Goal: Task Accomplishment & Management: Use online tool/utility

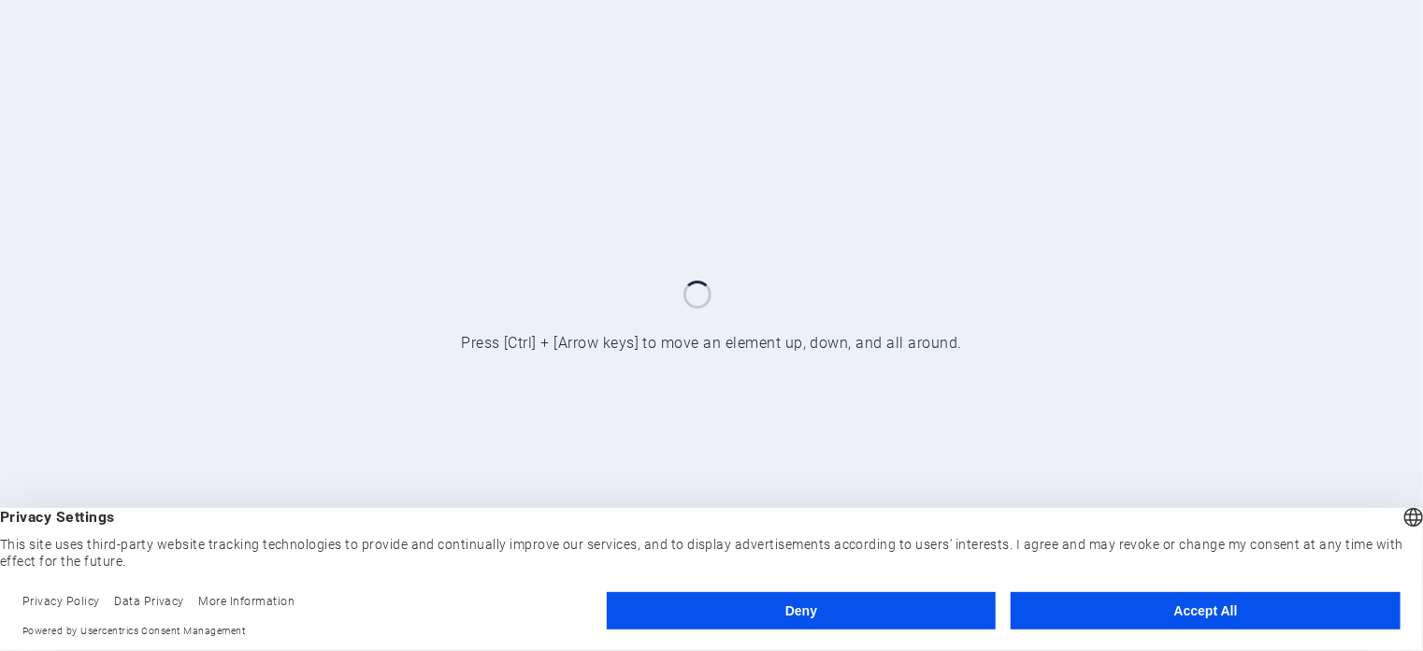
click at [1279, 605] on button "Accept All" at bounding box center [1205, 610] width 390 height 37
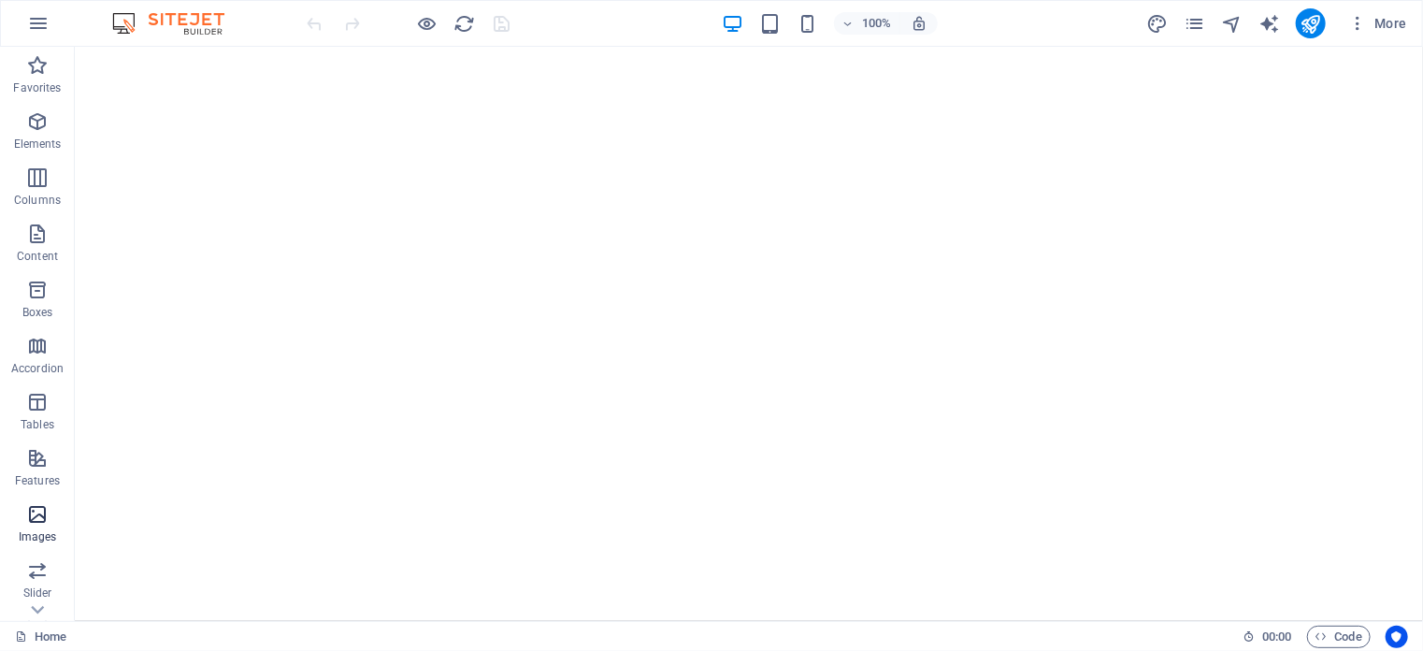
click at [43, 514] on icon "button" at bounding box center [37, 514] width 22 height 22
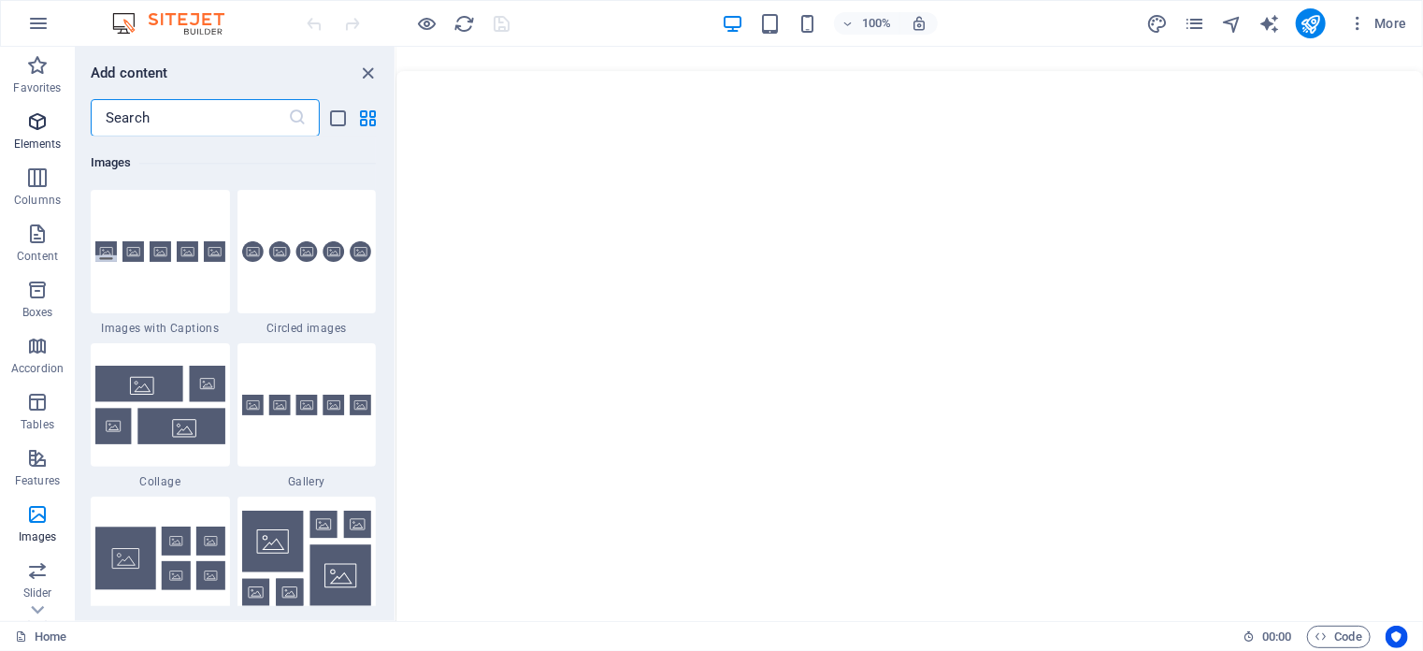
click at [40, 124] on icon "button" at bounding box center [37, 121] width 22 height 22
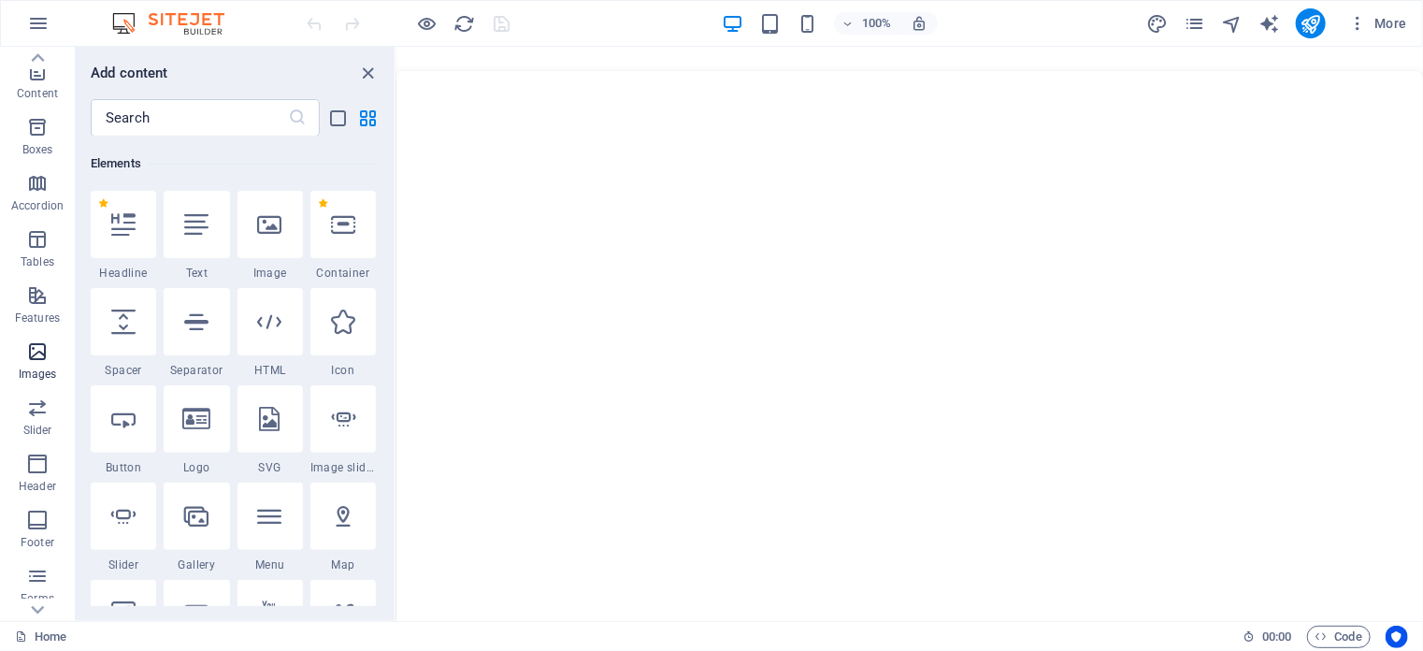
scroll to position [187, 0]
click at [40, 438] on icon "button" at bounding box center [37, 439] width 22 height 22
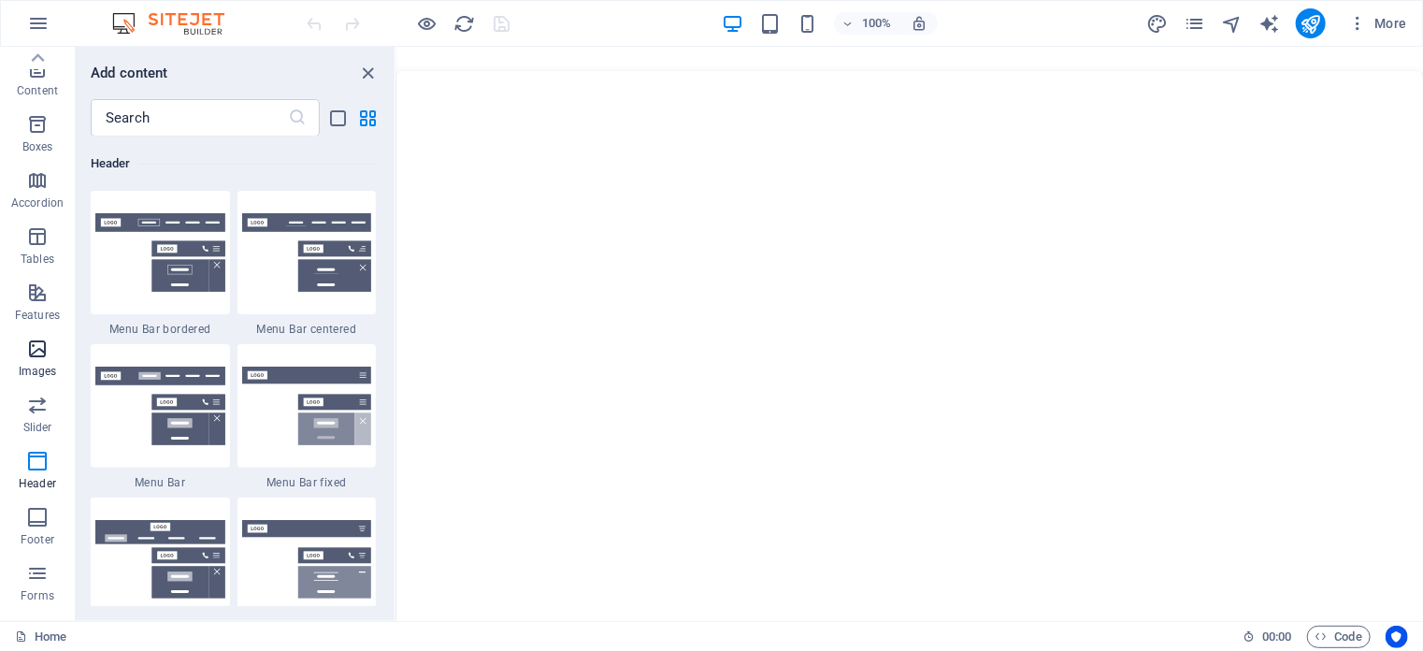
scroll to position [80, 0]
click at [32, 438] on icon "button" at bounding box center [37, 433] width 22 height 22
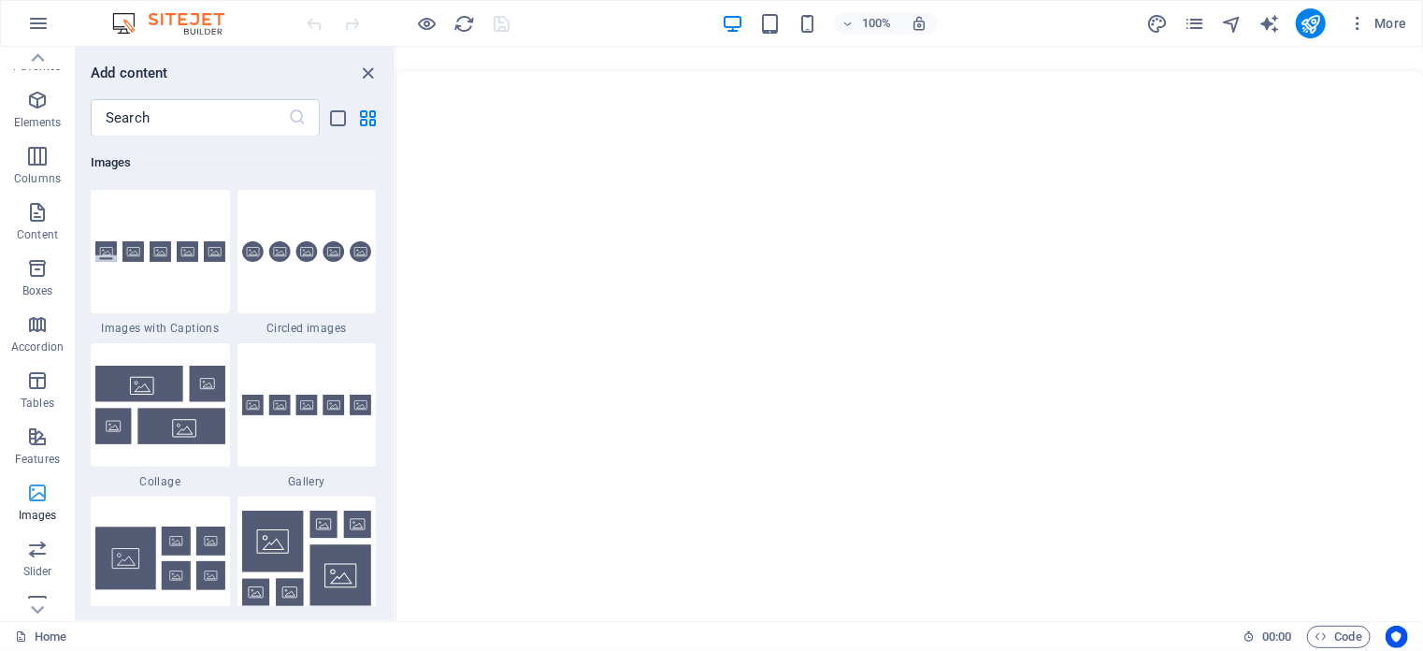
scroll to position [0, 0]
click at [27, 228] on icon "button" at bounding box center [37, 233] width 22 height 22
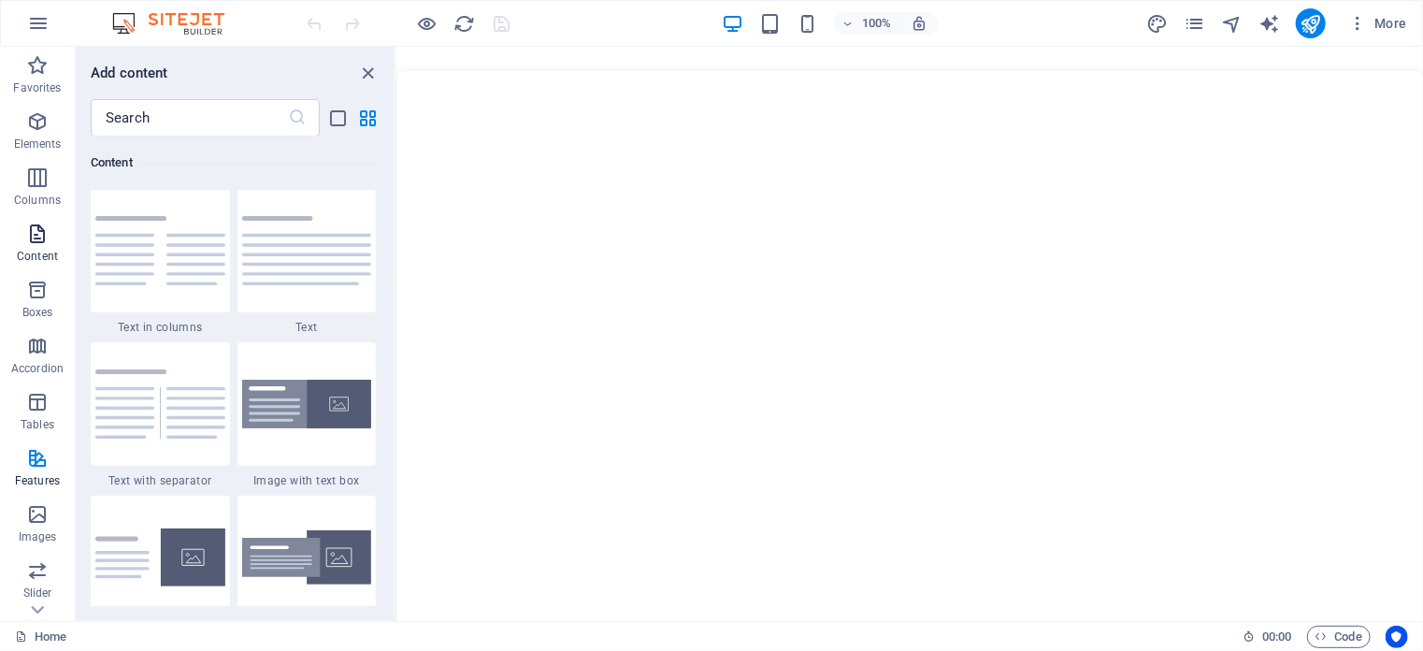
scroll to position [3270, 0]
click at [49, 70] on span "Favorites" at bounding box center [37, 76] width 75 height 45
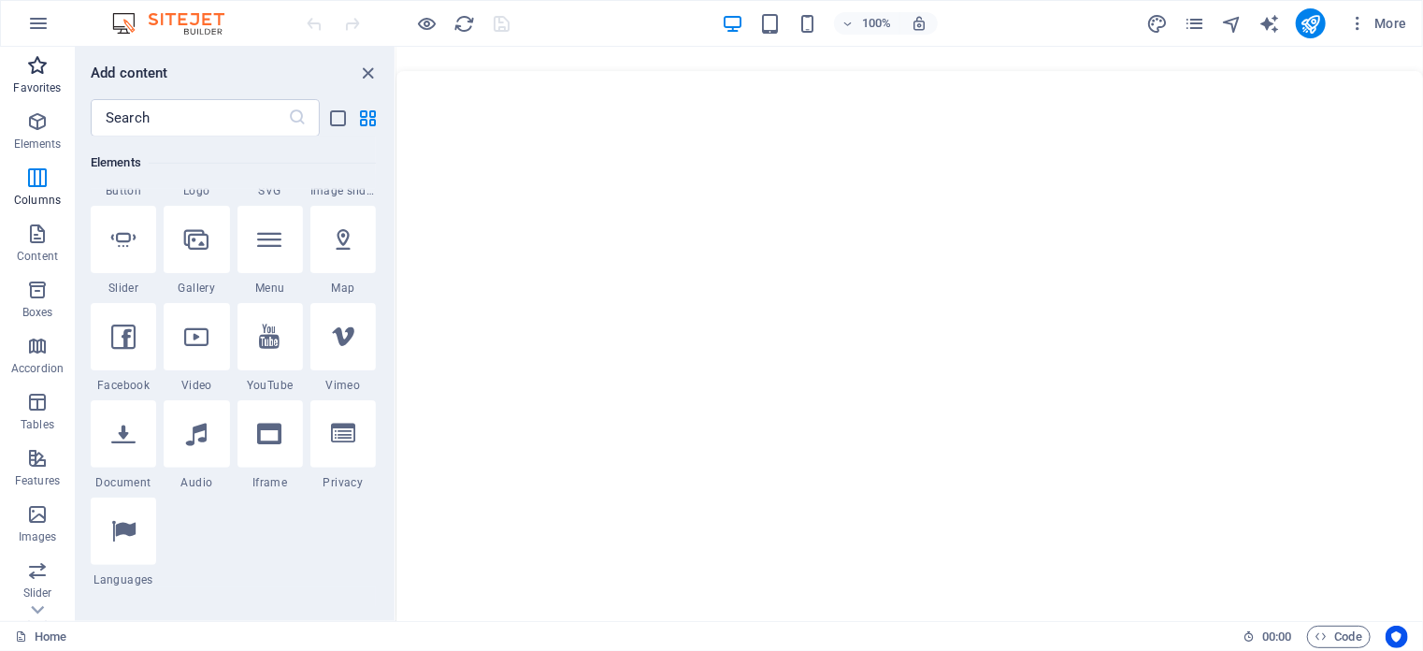
scroll to position [0, 0]
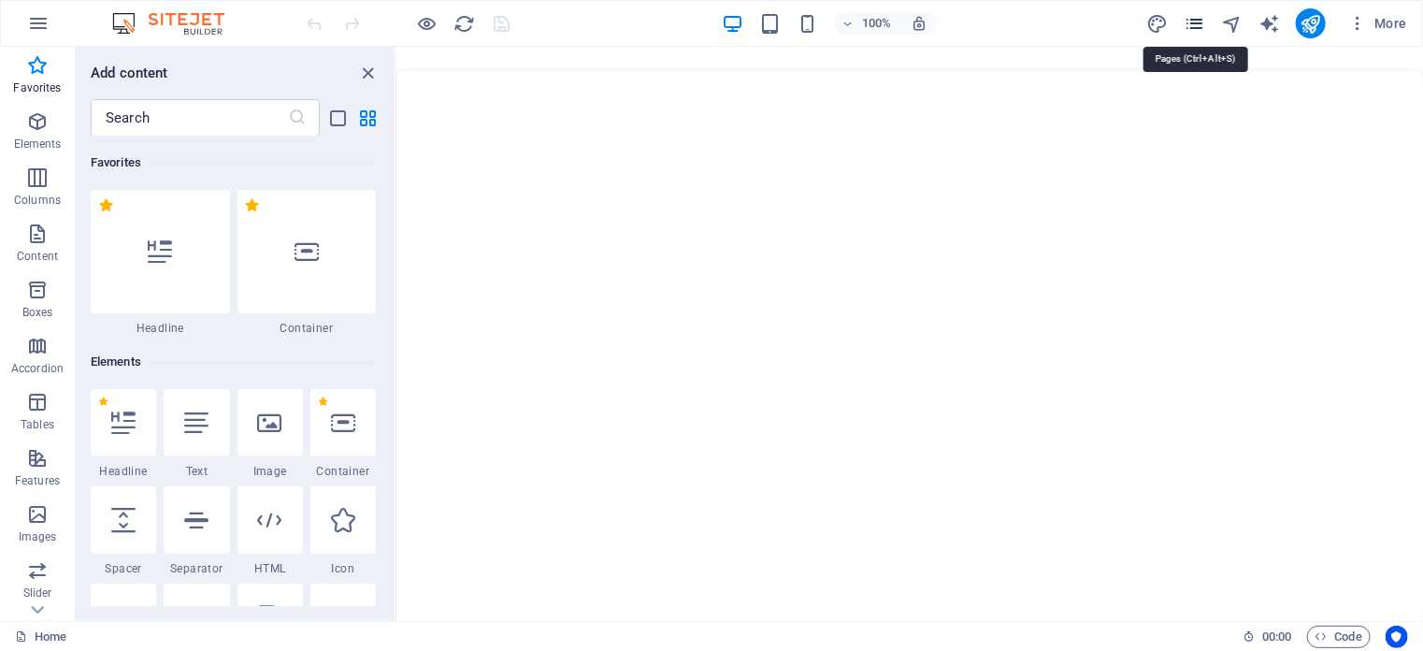
click at [1196, 21] on icon "pages" at bounding box center [1193, 23] width 21 height 21
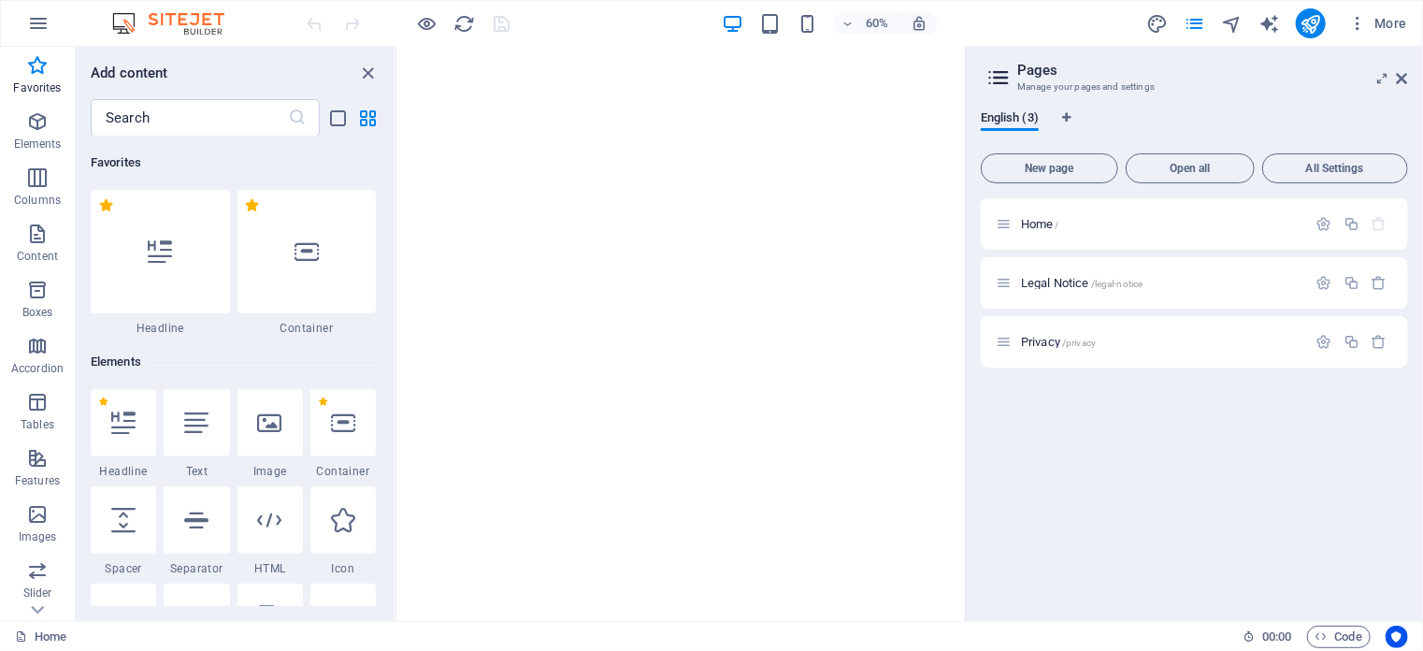
scroll to position [748, 0]
click at [1008, 221] on icon at bounding box center [1003, 224] width 16 height 16
click at [1329, 227] on icon "button" at bounding box center [1324, 224] width 16 height 16
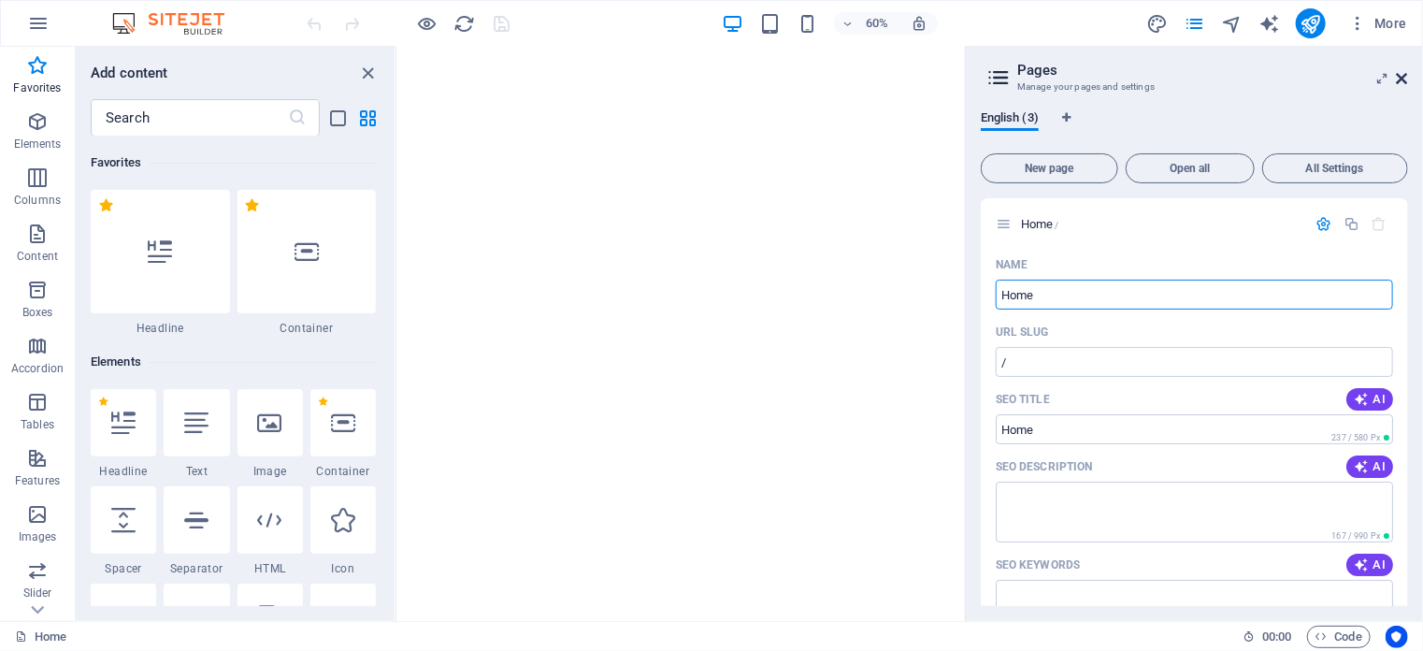
click at [1399, 79] on icon at bounding box center [1401, 78] width 11 height 15
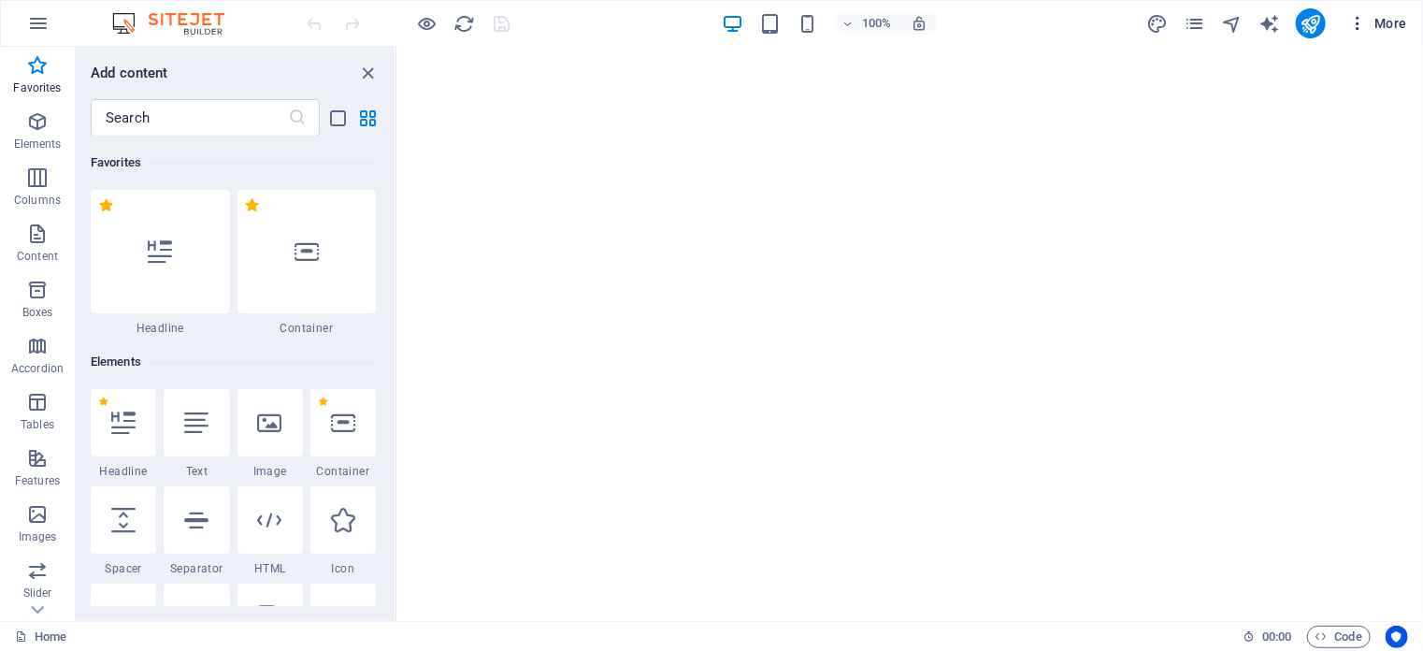
click at [1360, 23] on icon "button" at bounding box center [1357, 23] width 19 height 19
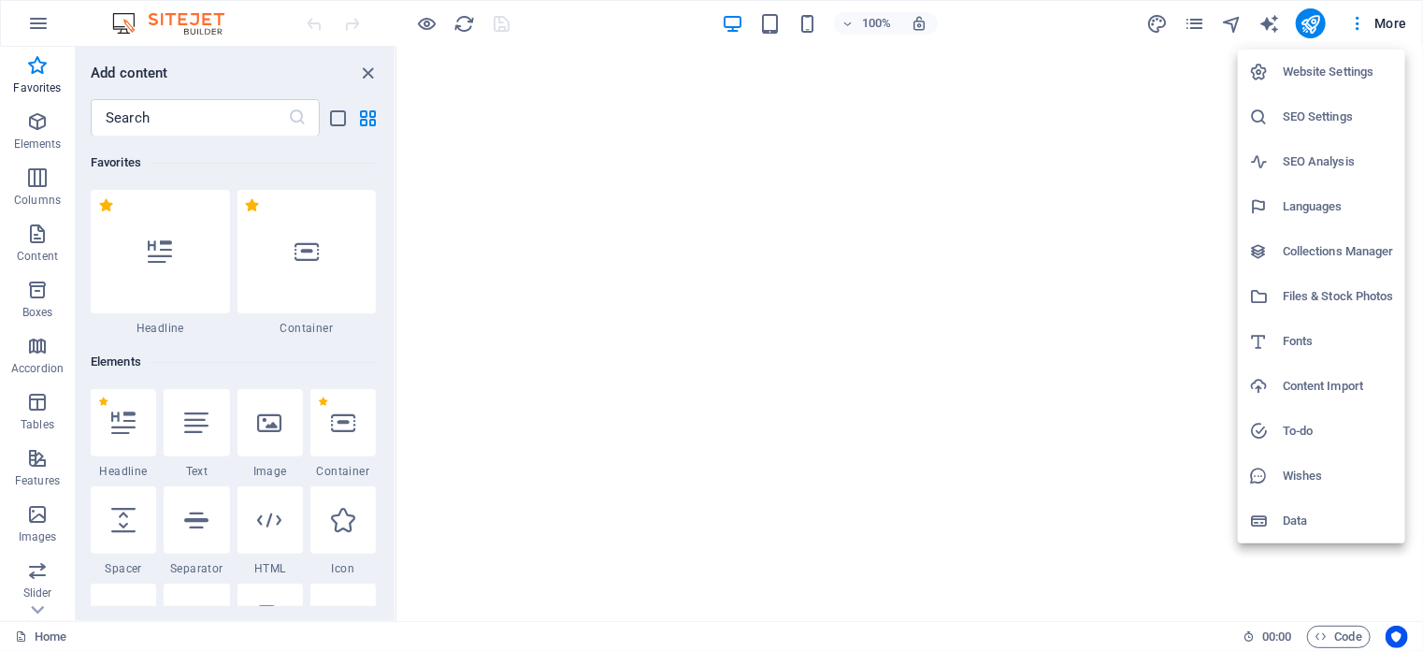
click at [1333, 297] on h6 "Files & Stock Photos" at bounding box center [1337, 296] width 111 height 22
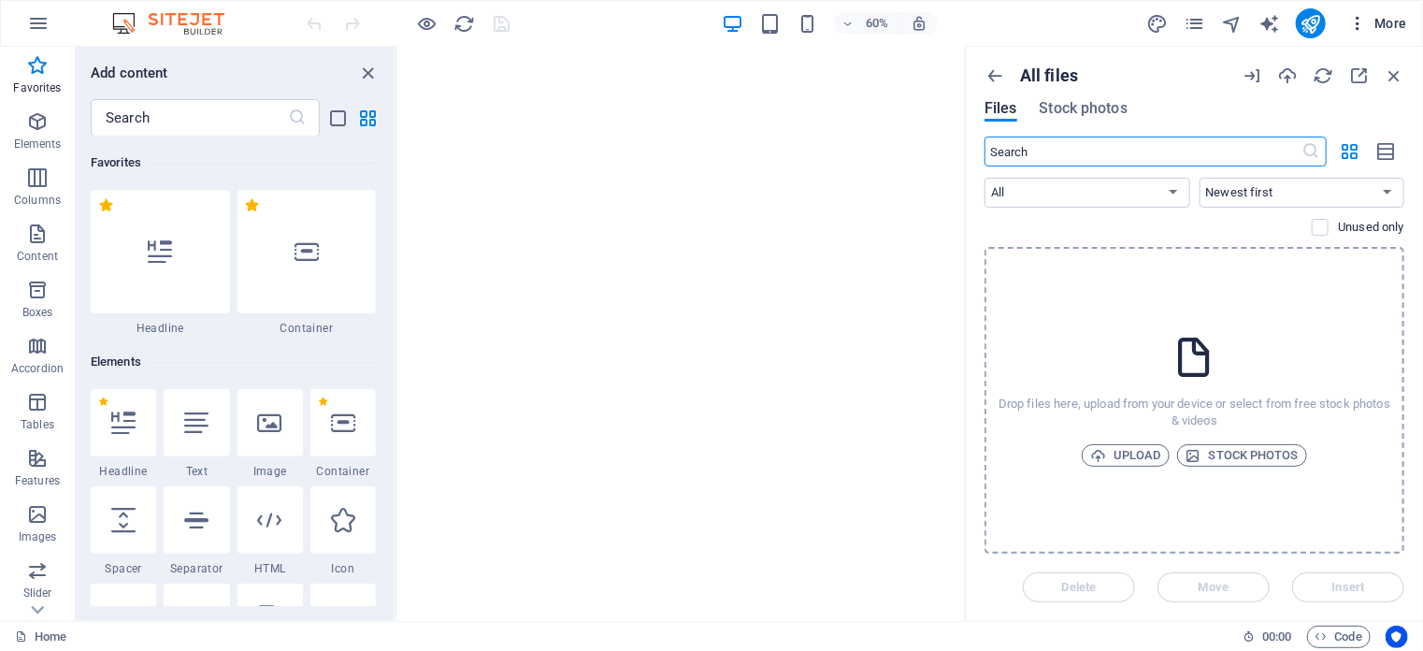
click at [1391, 18] on span "More" at bounding box center [1377, 23] width 59 height 19
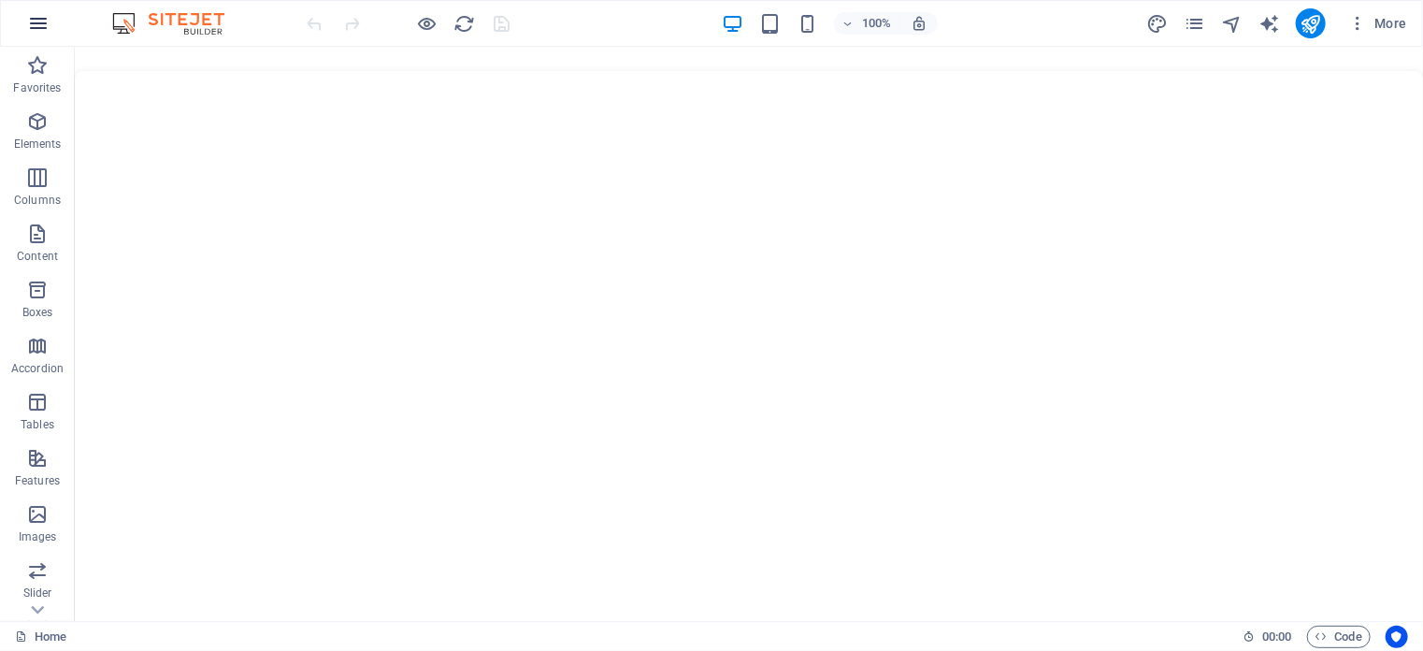
click at [37, 17] on icon "button" at bounding box center [38, 23] width 22 height 22
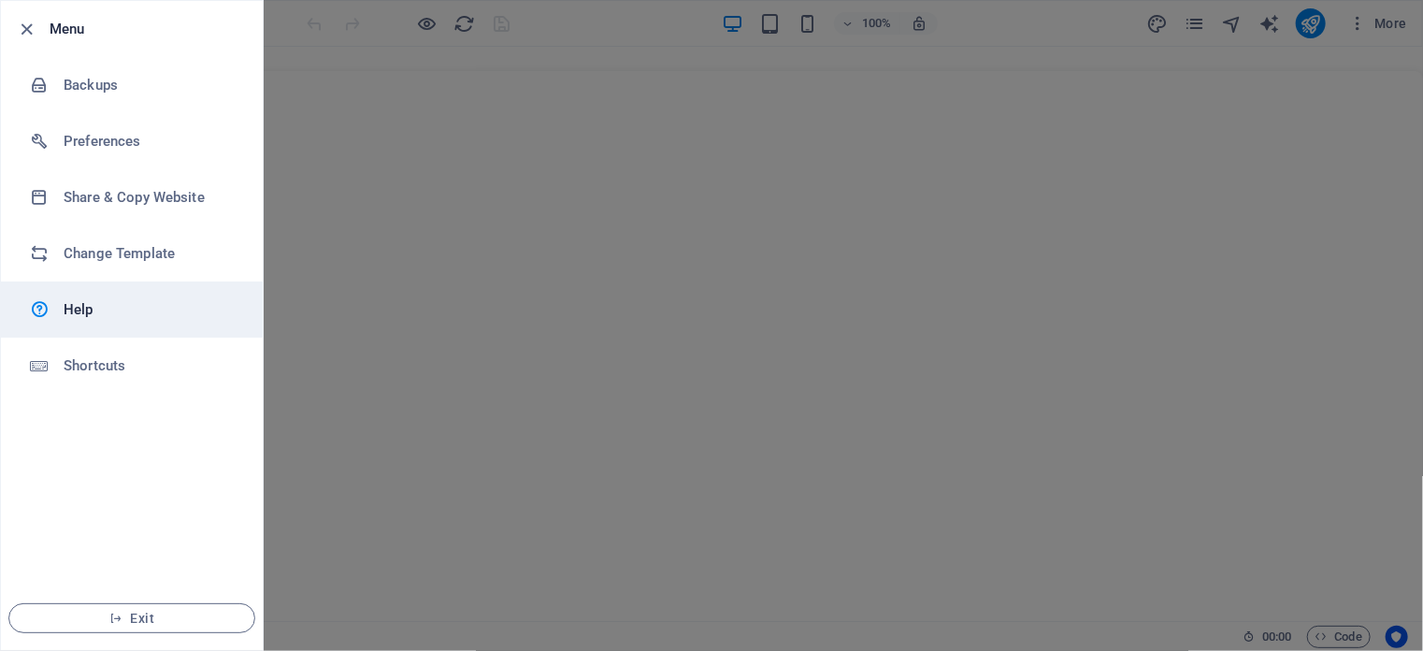
click at [87, 309] on h6 "Help" at bounding box center [150, 309] width 173 height 22
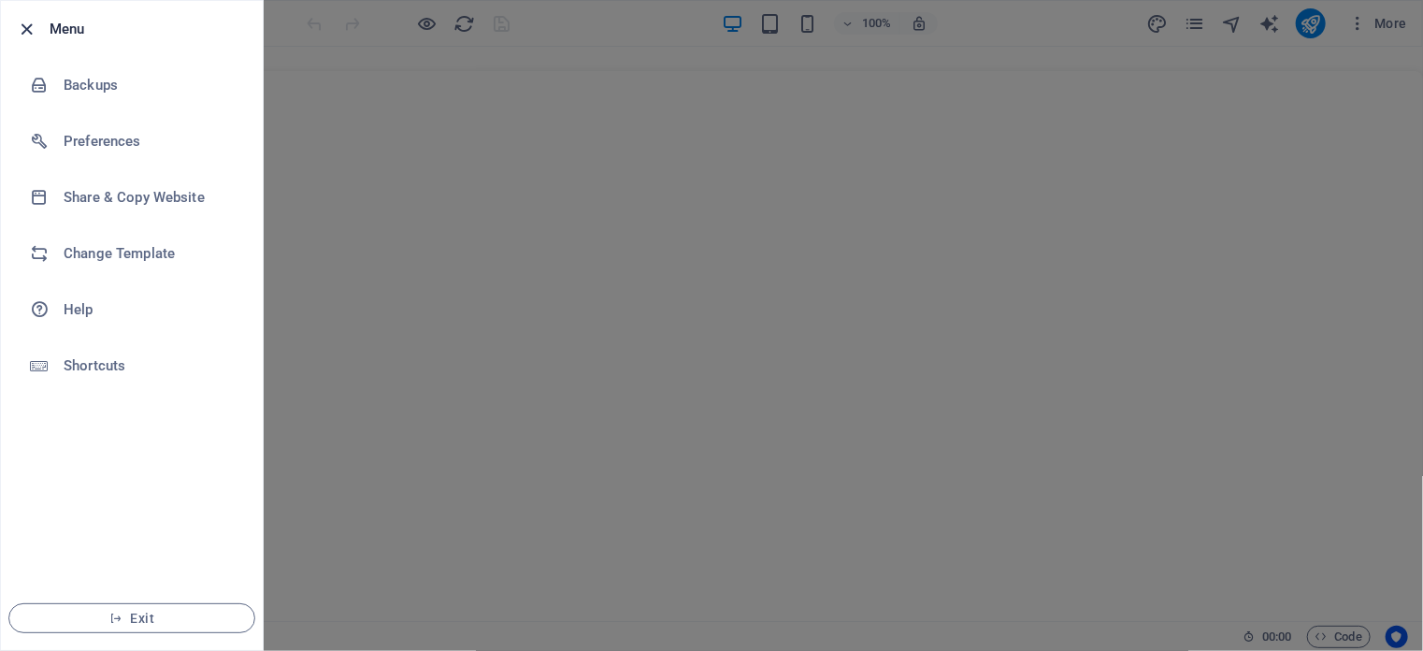
click at [21, 24] on icon "button" at bounding box center [27, 29] width 21 height 21
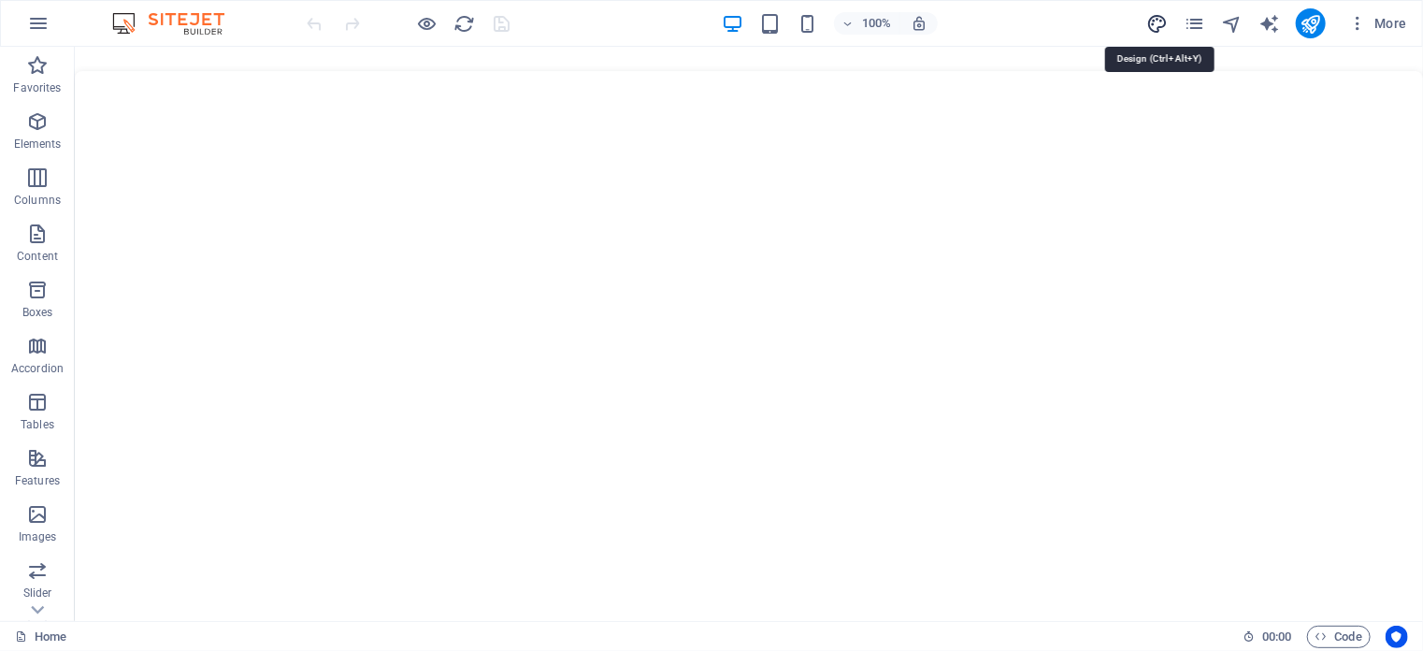
click at [1159, 20] on icon "design" at bounding box center [1156, 23] width 21 height 21
select select "px"
select select "400"
select select "px"
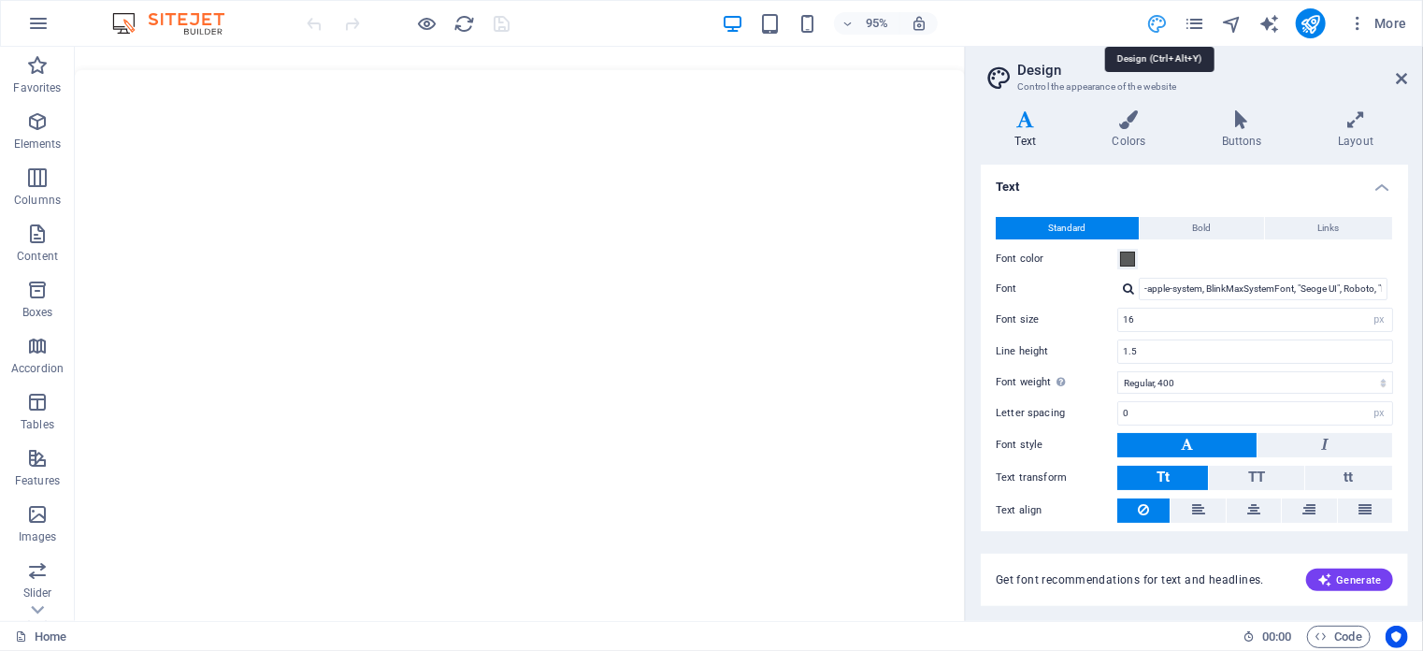
click at [1159, 20] on icon "design" at bounding box center [1156, 23] width 21 height 21
click at [1198, 22] on icon "pages" at bounding box center [1193, 23] width 21 height 21
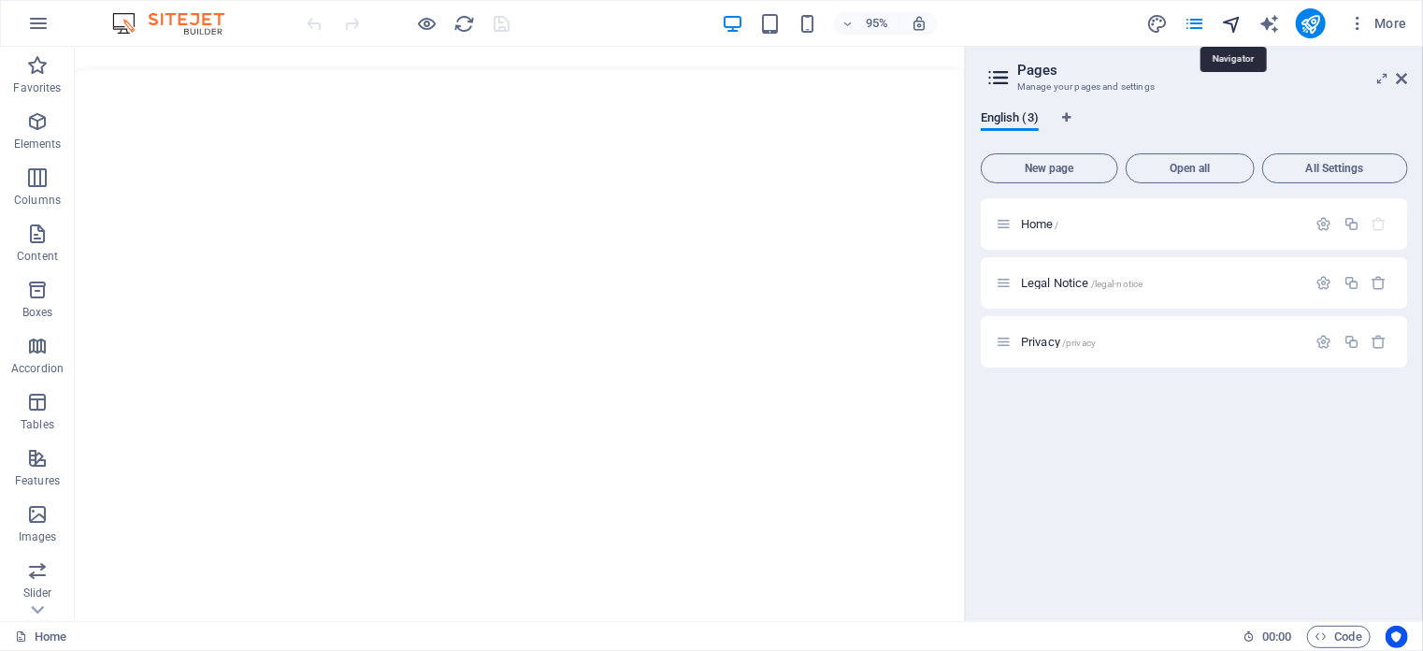
click at [1231, 22] on icon "navigator" at bounding box center [1231, 23] width 21 height 21
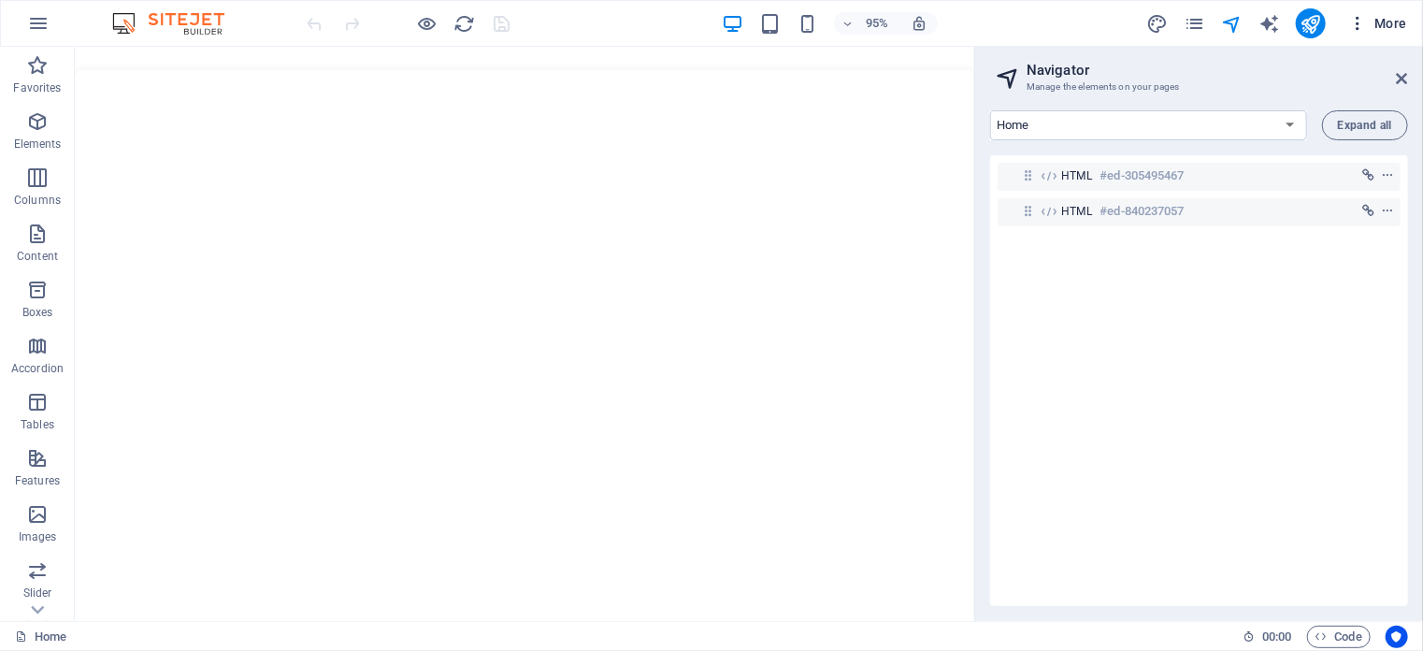
click at [1383, 23] on span "More" at bounding box center [1377, 23] width 59 height 19
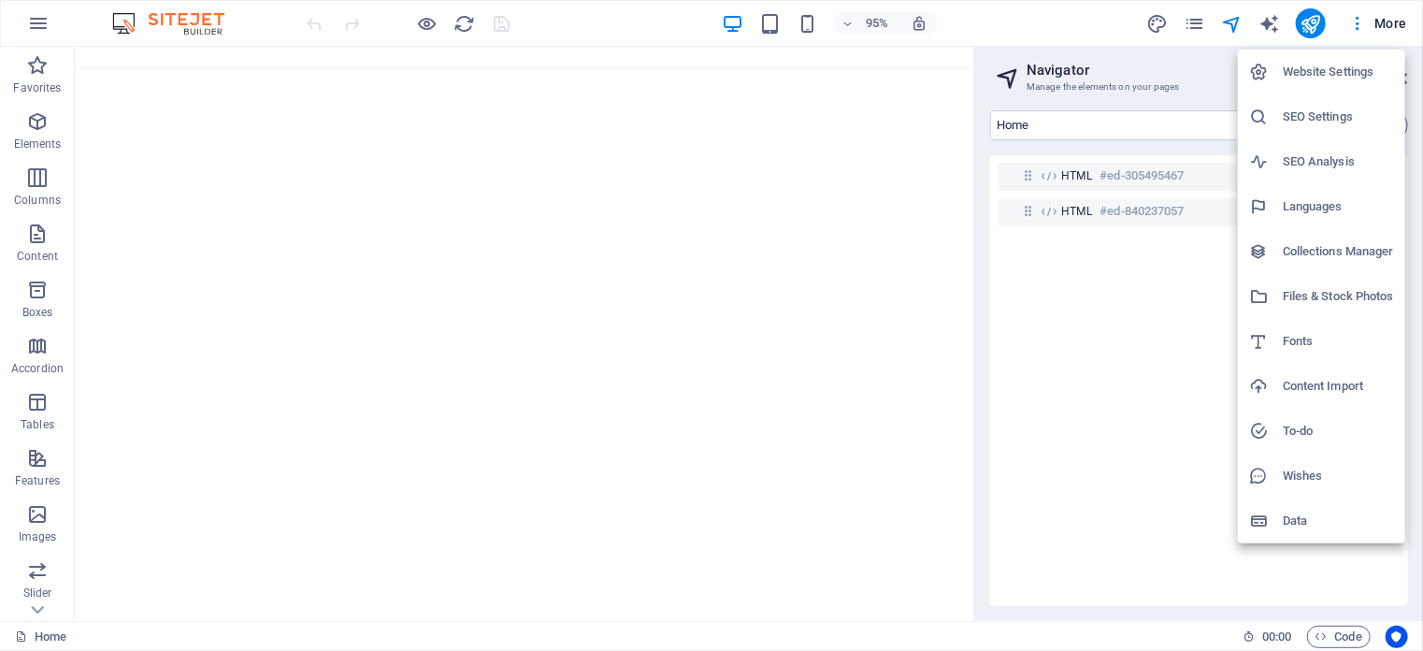
click at [1357, 24] on div at bounding box center [711, 325] width 1423 height 651
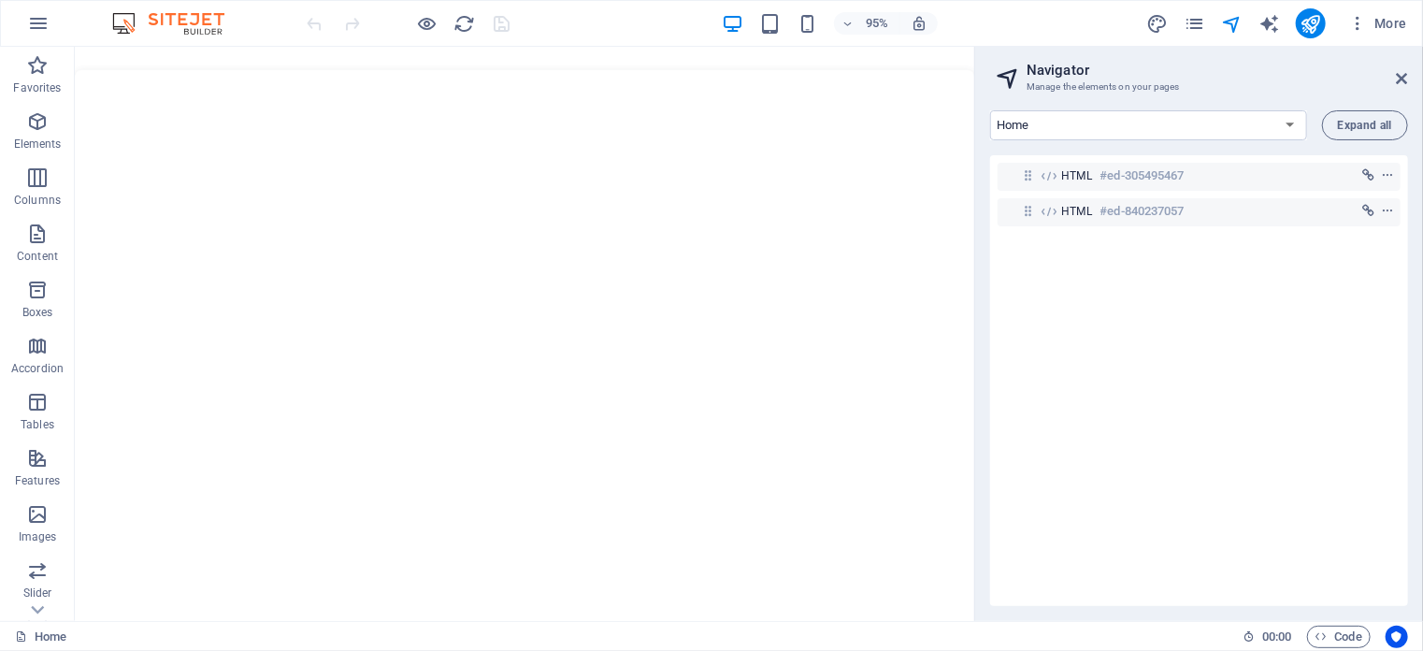
click at [1357, 24] on icon "button" at bounding box center [1357, 23] width 19 height 19
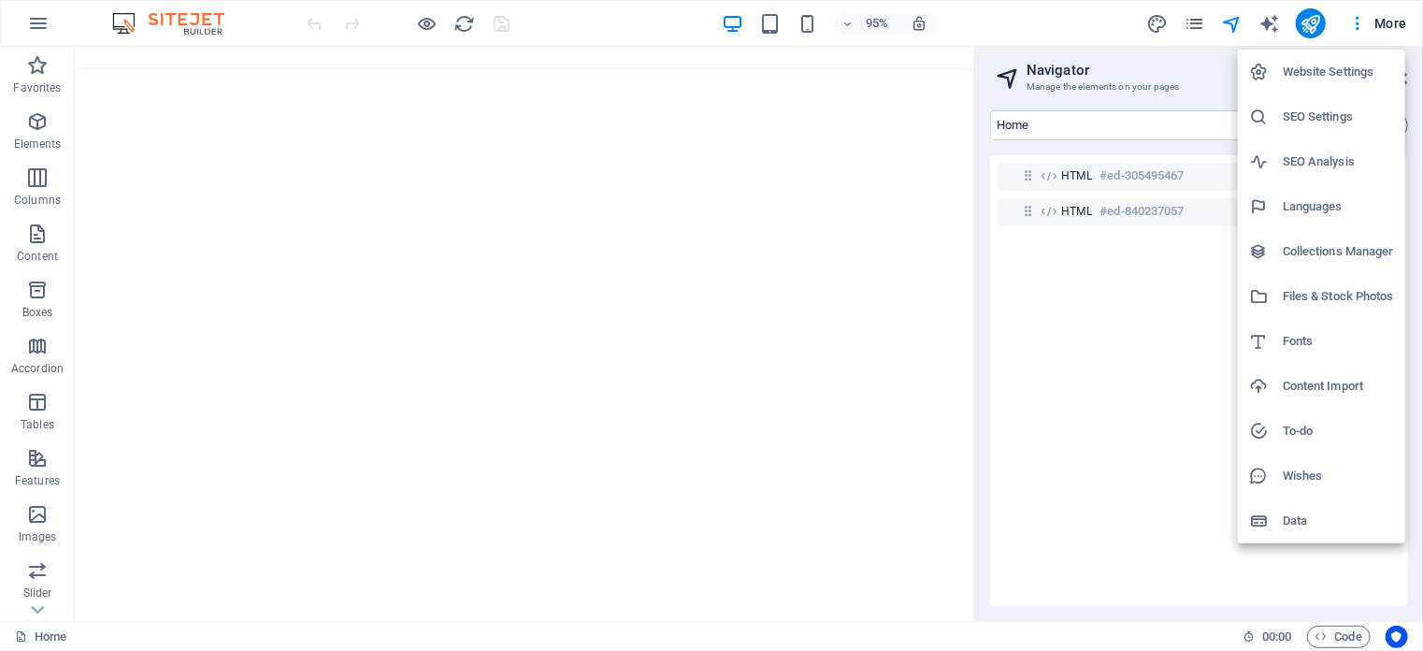
click at [1357, 24] on div at bounding box center [711, 325] width 1423 height 651
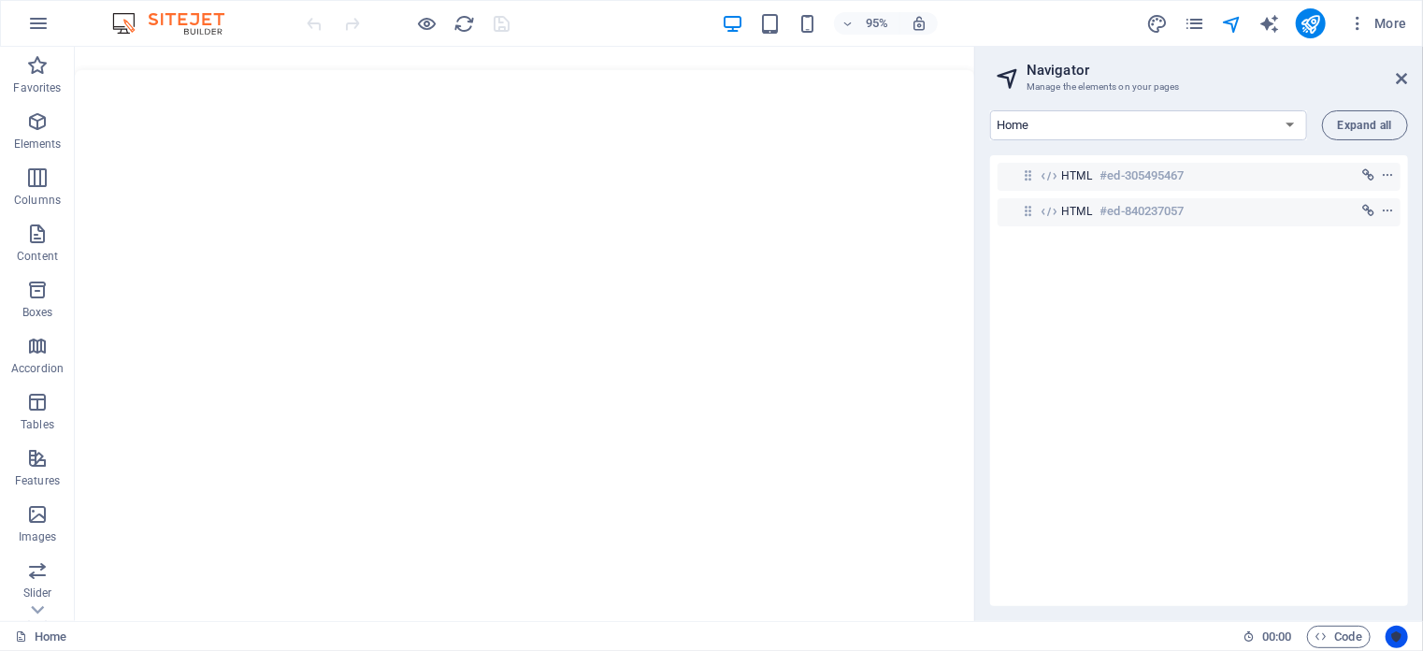
click at [1401, 635] on icon "Usercentrics" at bounding box center [1396, 636] width 13 height 13
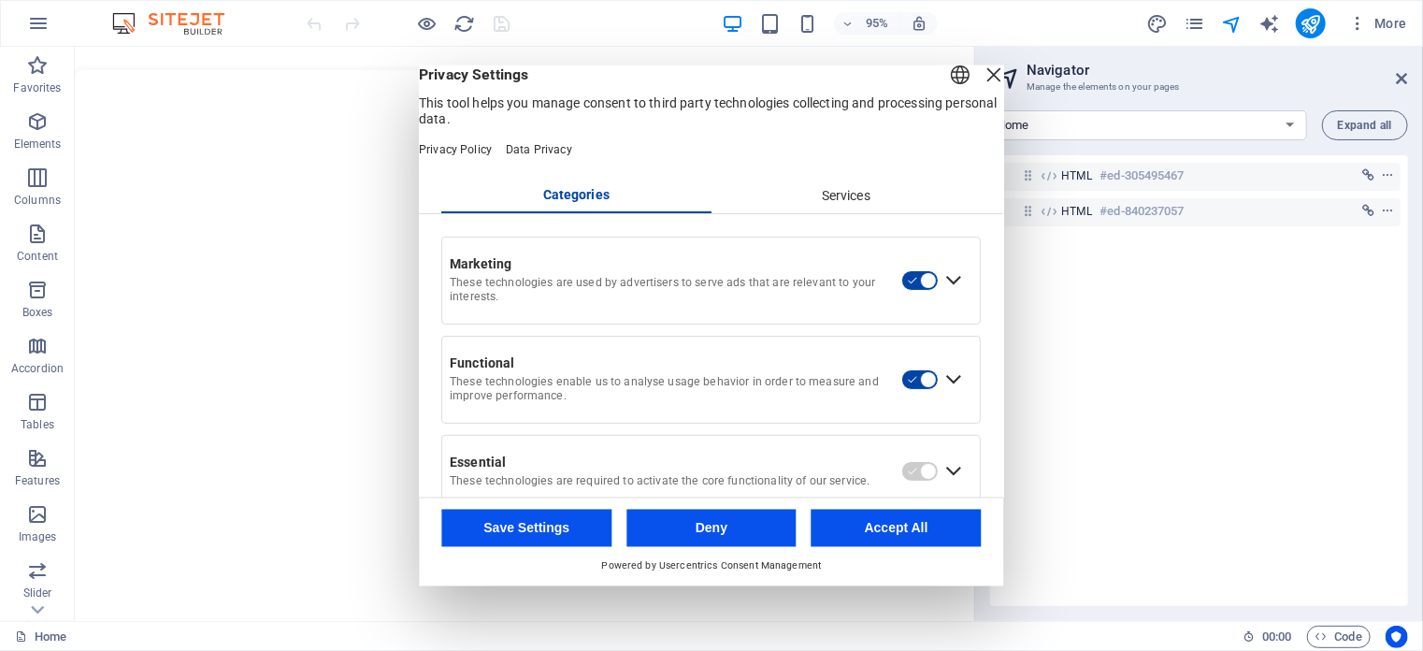
click at [981, 88] on div "Close Layer" at bounding box center [994, 75] width 26 height 26
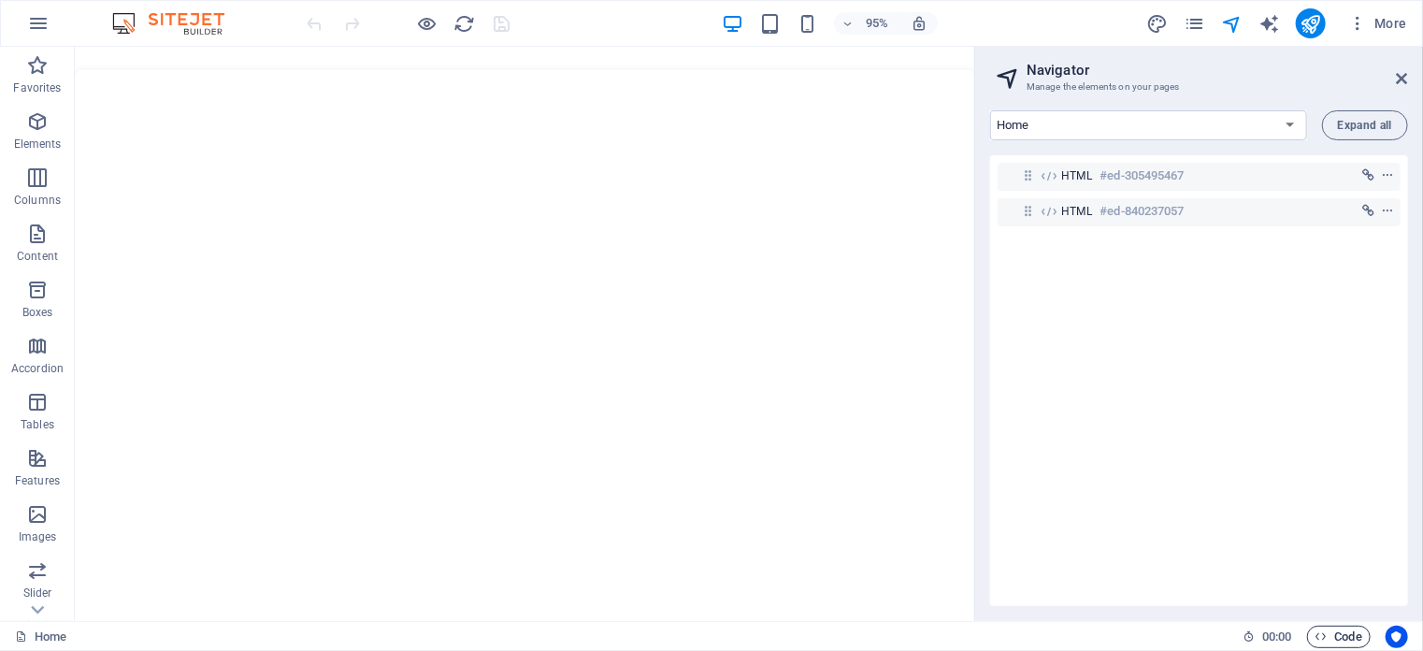
click at [1329, 636] on span "Code" at bounding box center [1338, 636] width 47 height 22
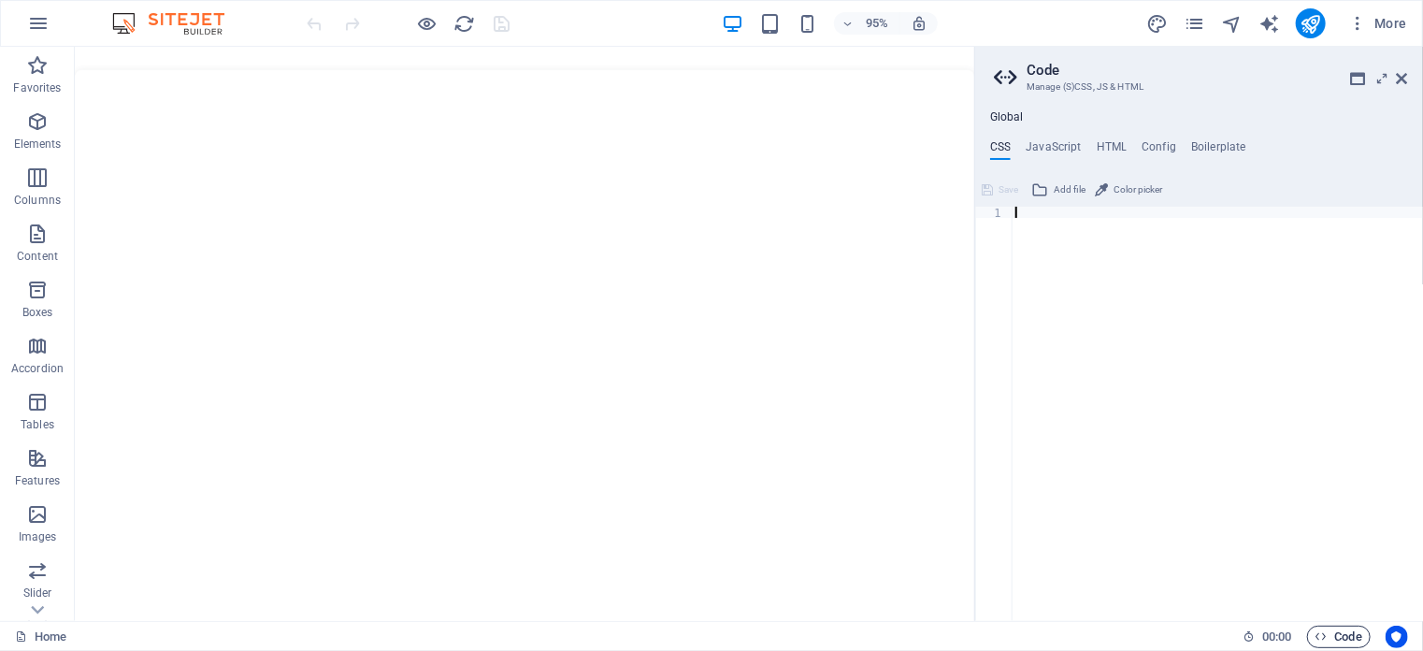
click at [1323, 637] on icon "button" at bounding box center [1321, 636] width 12 height 12
click at [1401, 79] on icon at bounding box center [1401, 78] width 11 height 15
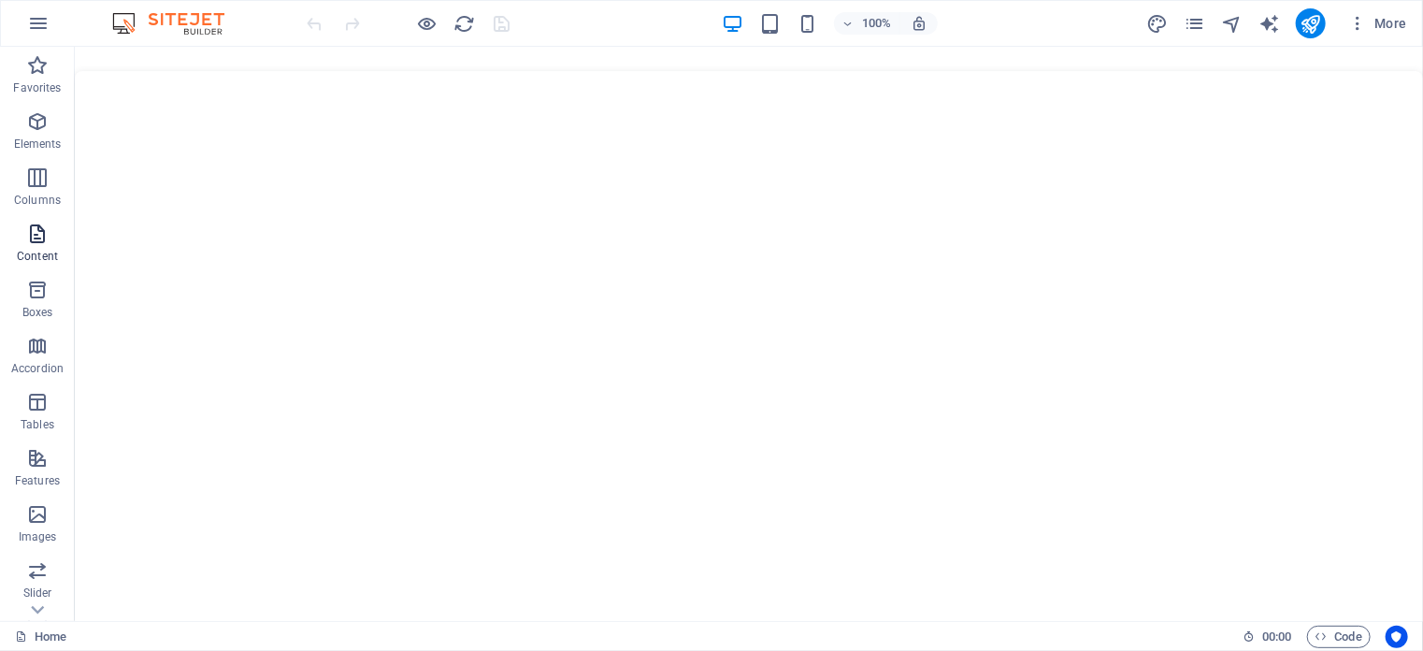
click at [34, 236] on icon "button" at bounding box center [37, 233] width 22 height 22
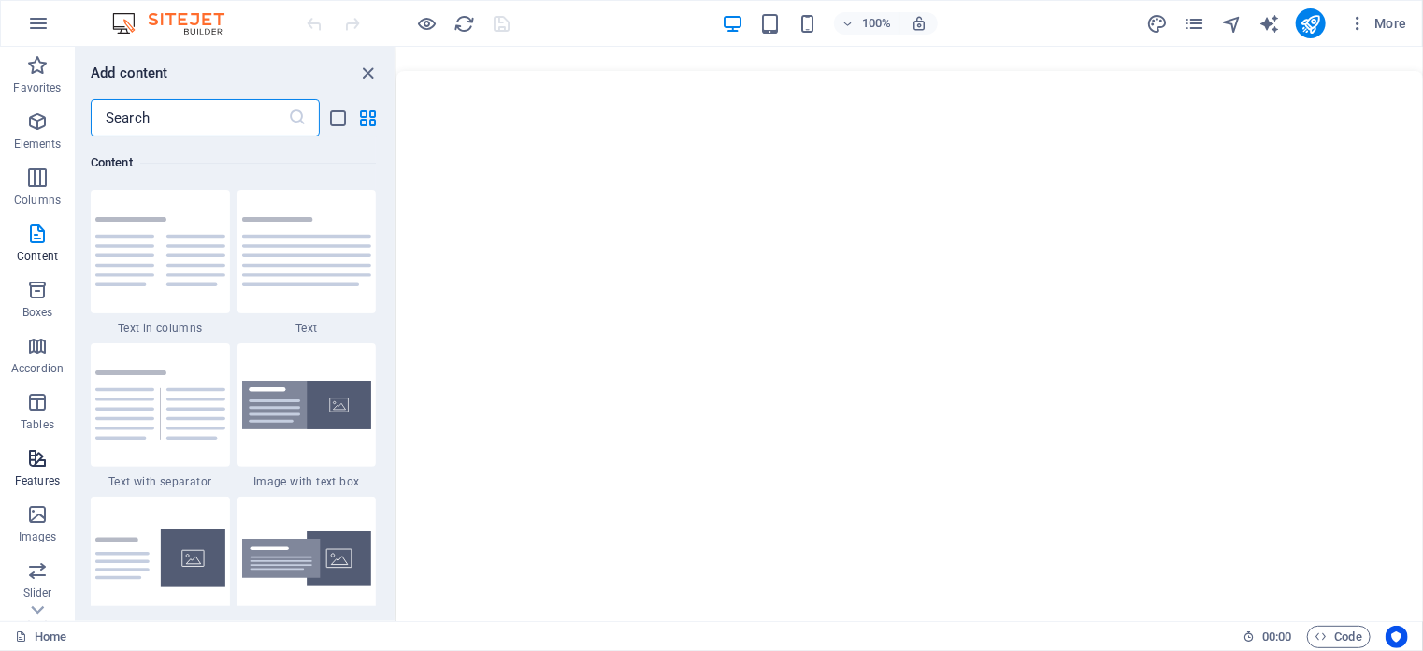
scroll to position [93, 0]
click at [40, 369] on icon "button" at bounding box center [37, 364] width 22 height 22
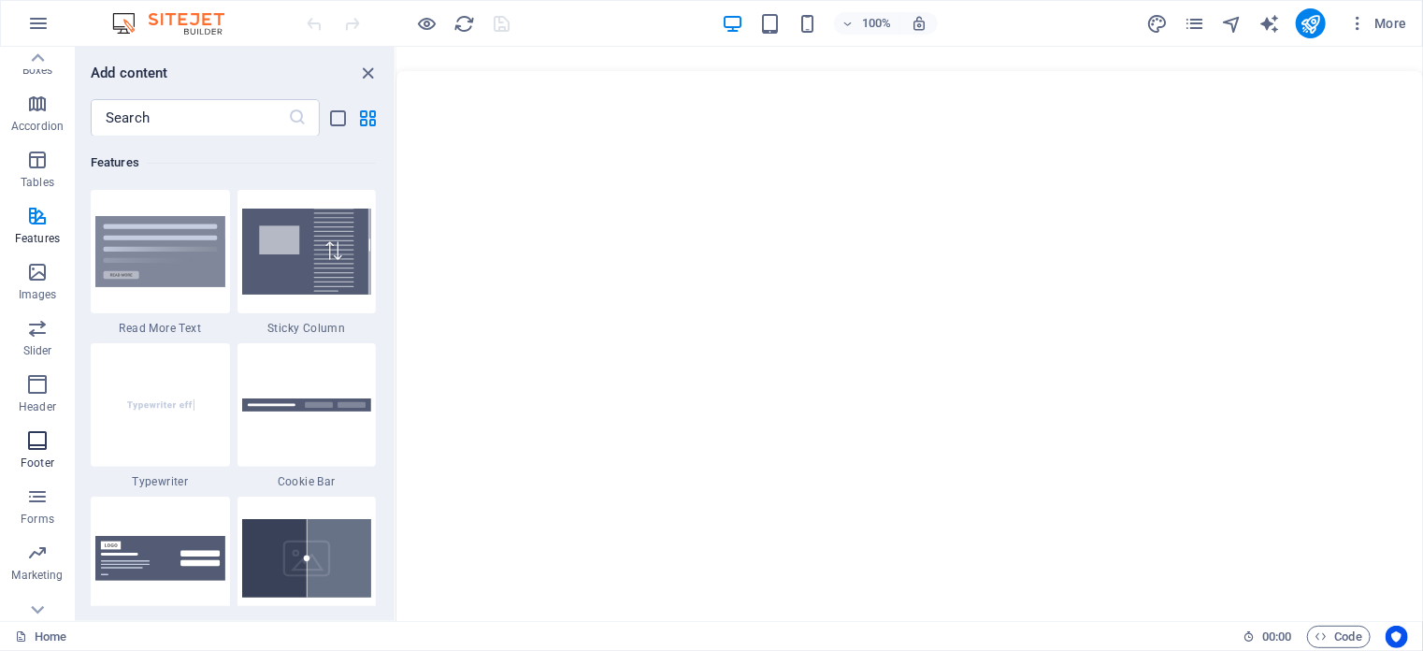
scroll to position [266, 0]
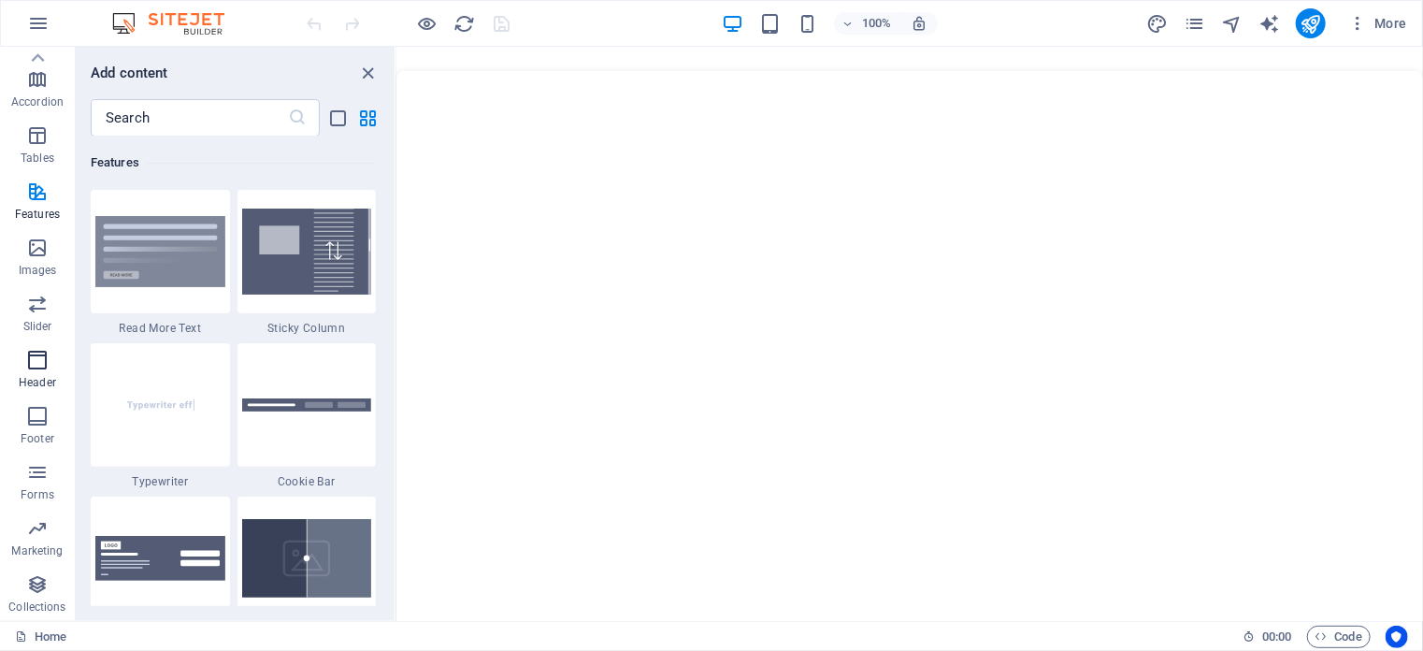
click at [43, 363] on icon "button" at bounding box center [37, 360] width 22 height 22
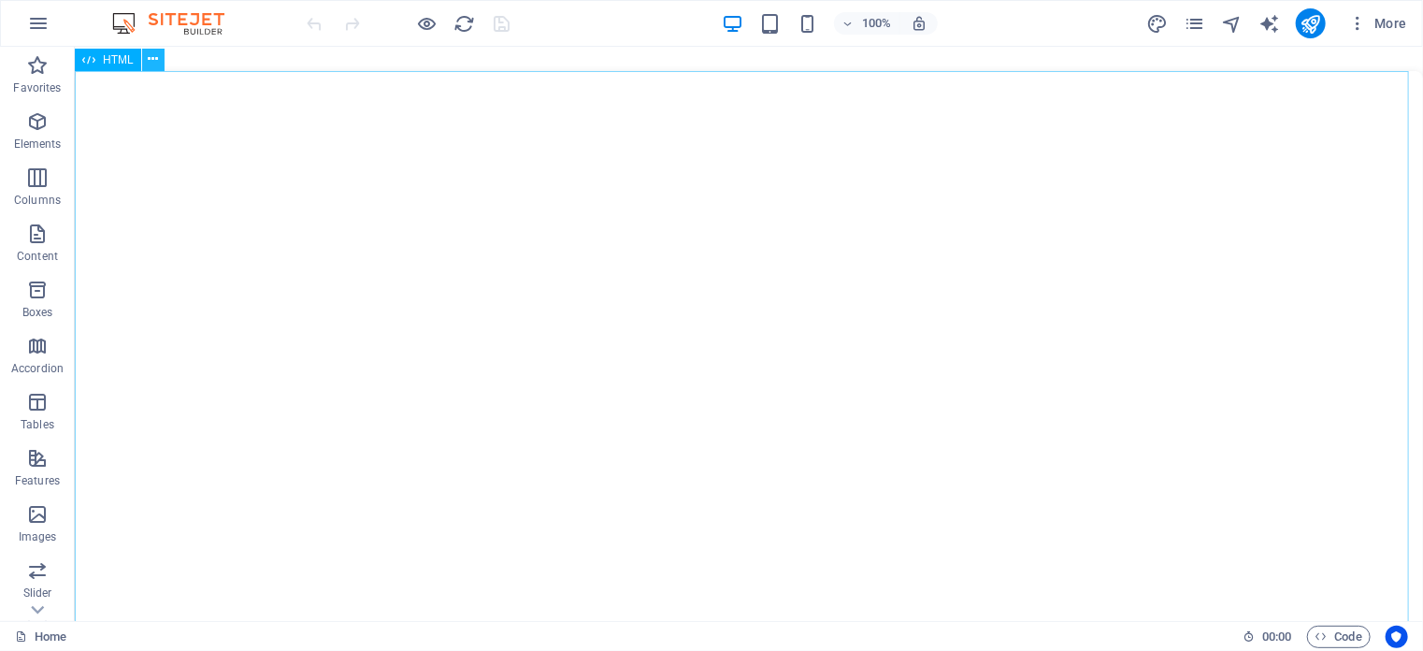
click at [149, 68] on icon at bounding box center [153, 60] width 10 height 20
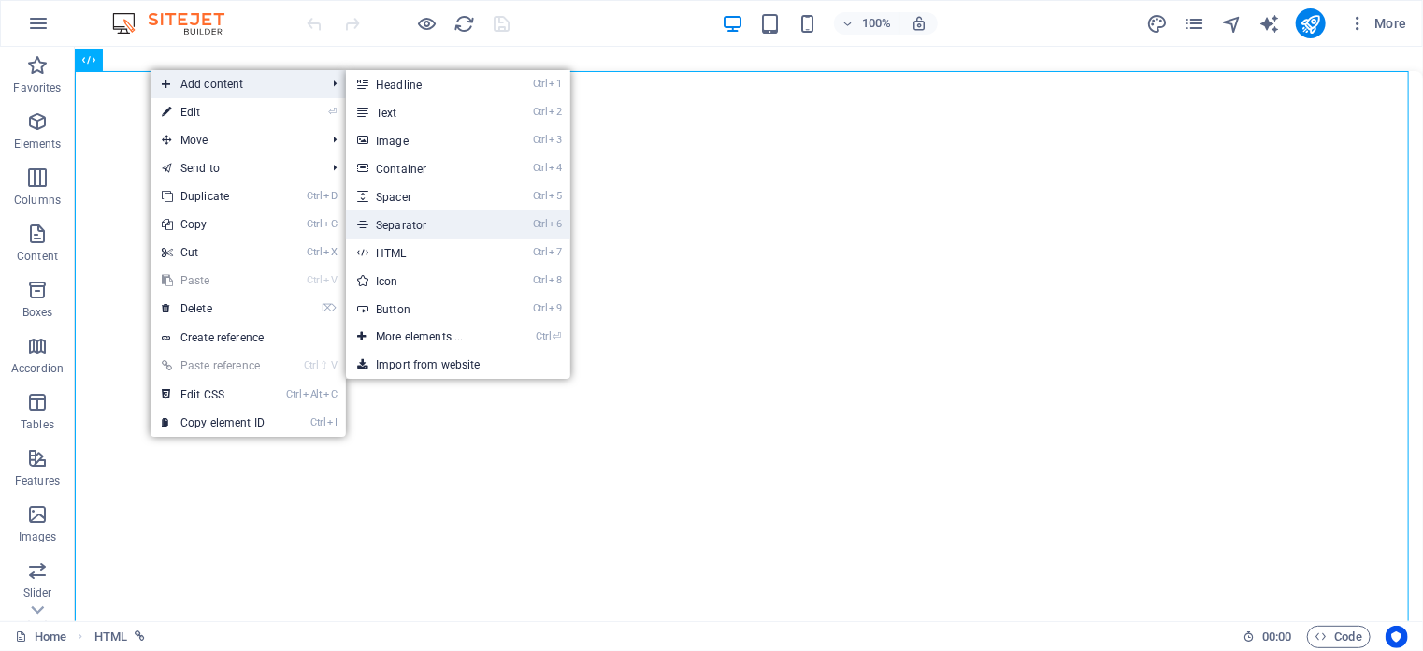
click at [424, 227] on link "Ctrl 6 Separator" at bounding box center [423, 224] width 154 height 28
select select "%"
select select "px"
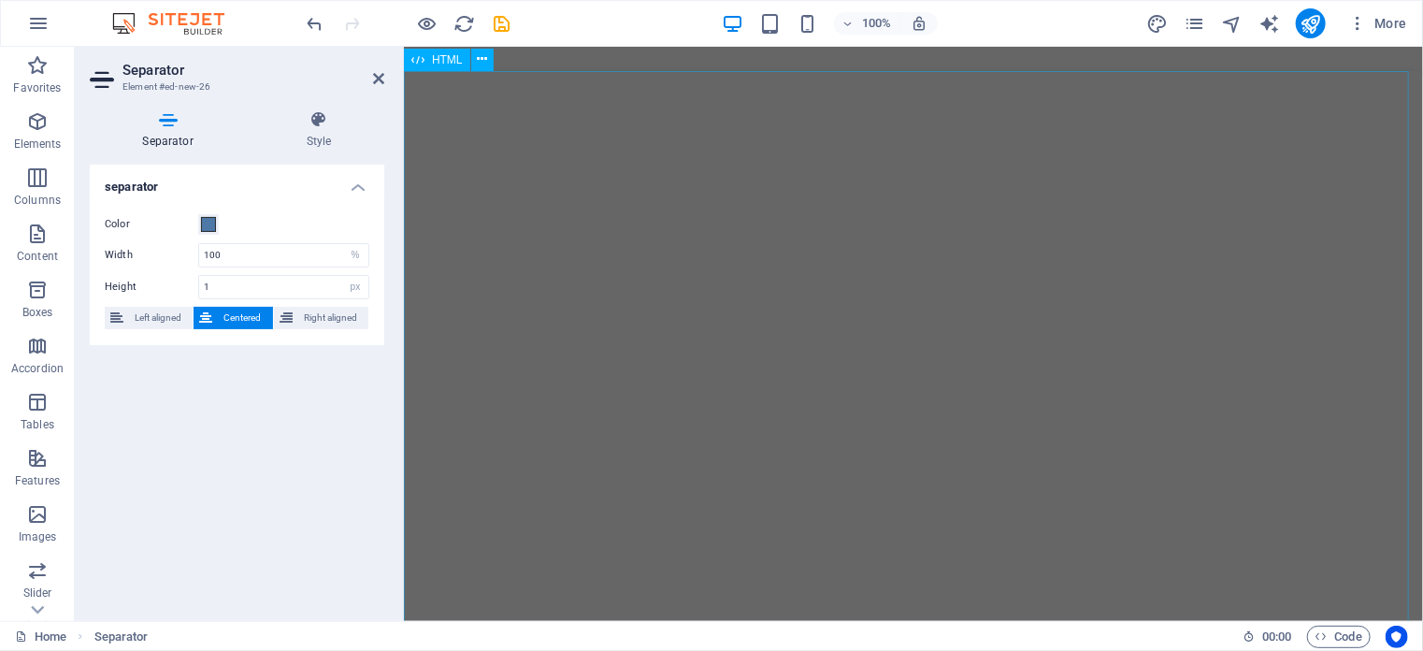
click at [437, 62] on span "HTML" at bounding box center [447, 59] width 31 height 11
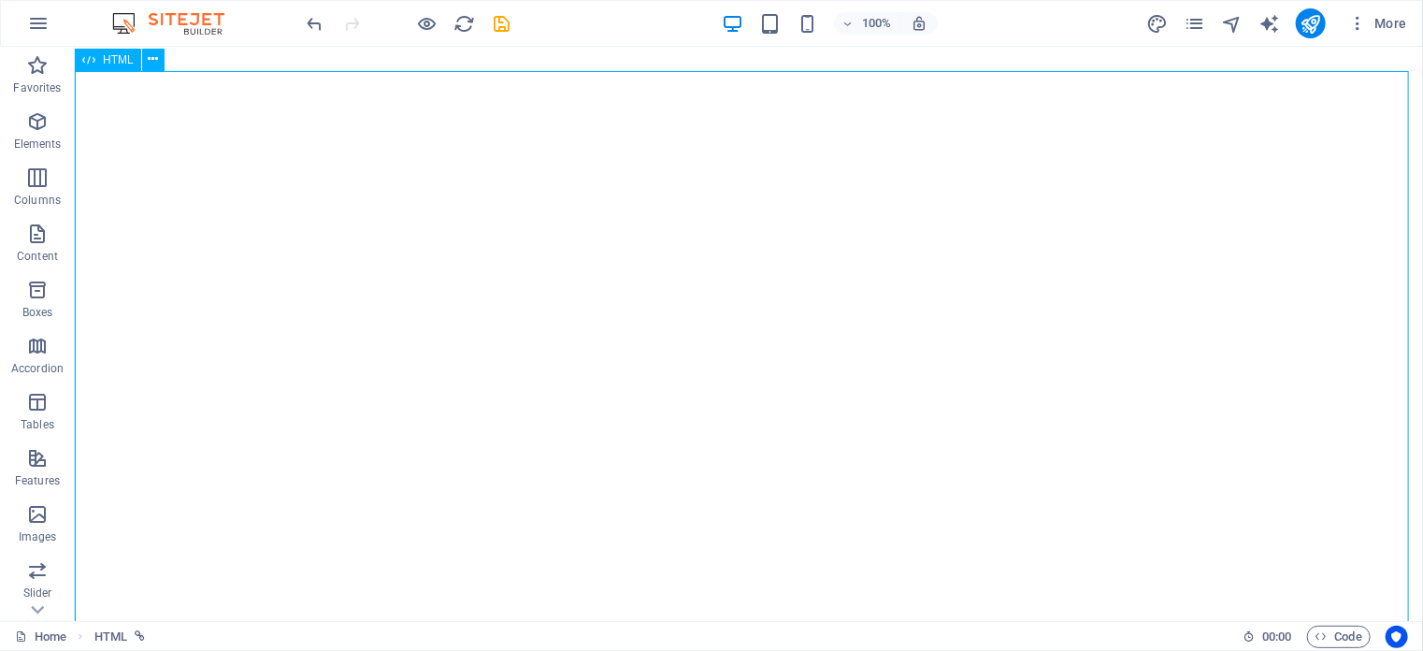
click at [93, 59] on icon at bounding box center [88, 60] width 13 height 22
click at [134, 631] on link "HTML" at bounding box center [119, 636] width 50 height 22
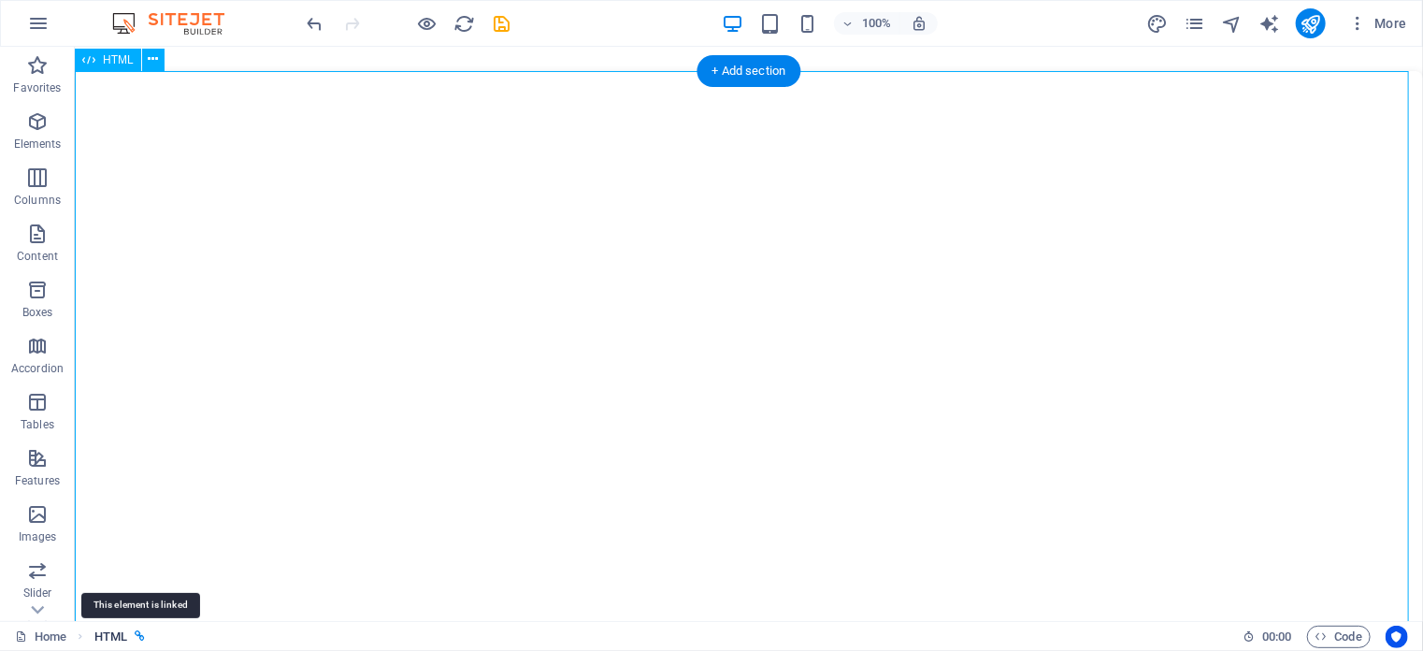
click at [142, 638] on icon "breadcrumb" at bounding box center [140, 636] width 10 height 10
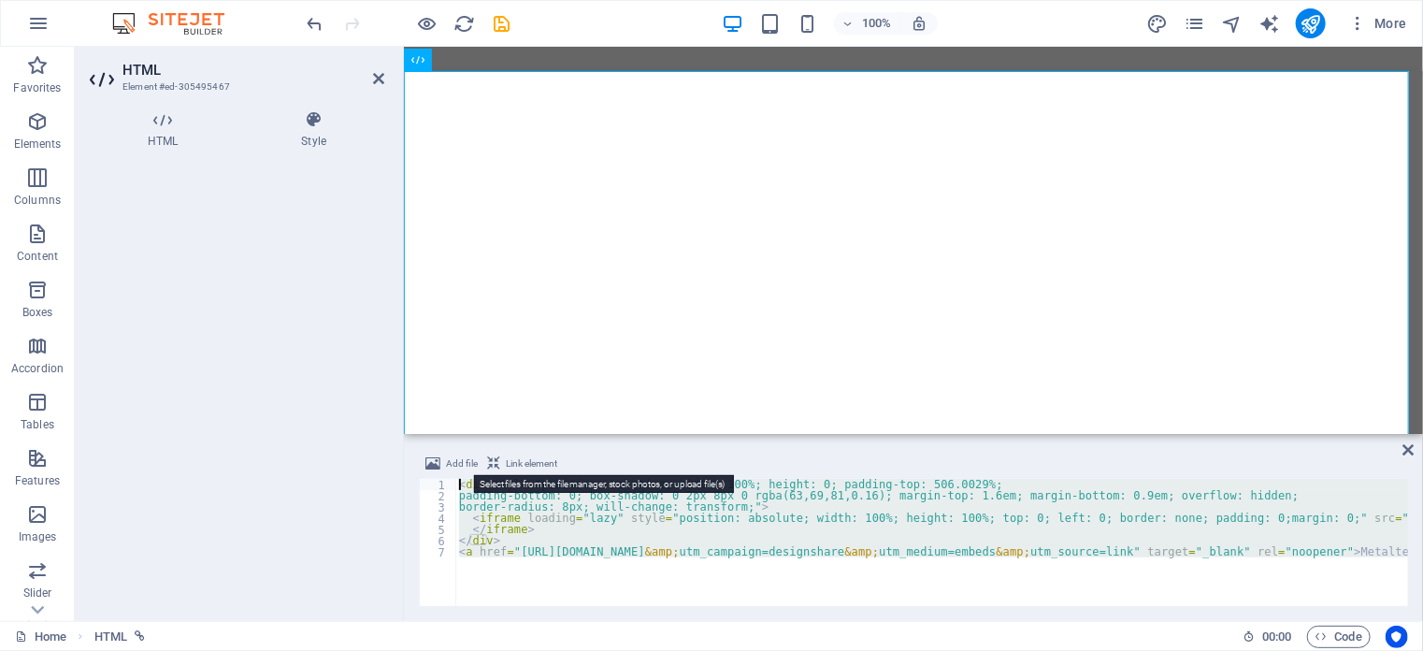
drag, startPoint x: 551, startPoint y: 570, endPoint x: 452, endPoint y: 469, distance: 141.4
click at [452, 469] on div "Add file Link element <div style="position: relative; width: 100%; height: 0; p…" at bounding box center [913, 528] width 989 height 153
type textarea "<div style="position: relative; width: 100%; height: 0; padding-top: 506.0029%;…"
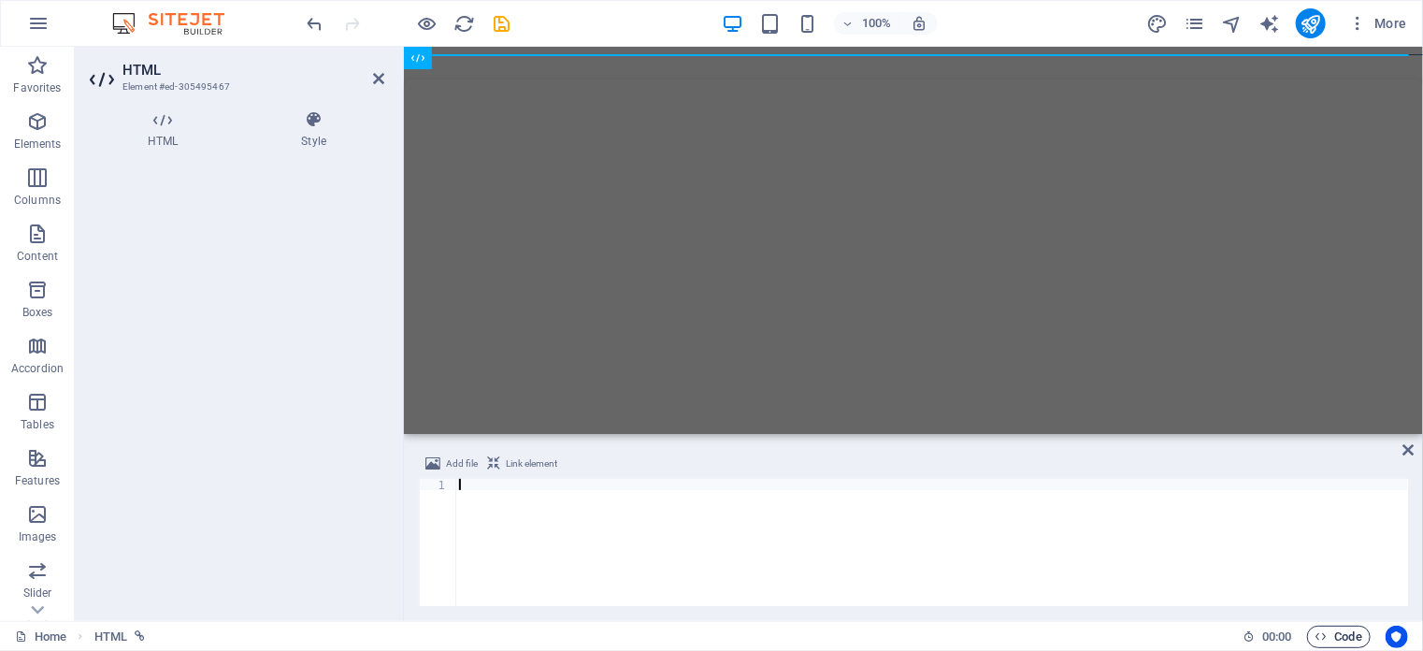
click at [1361, 638] on span "Code" at bounding box center [1338, 636] width 47 height 22
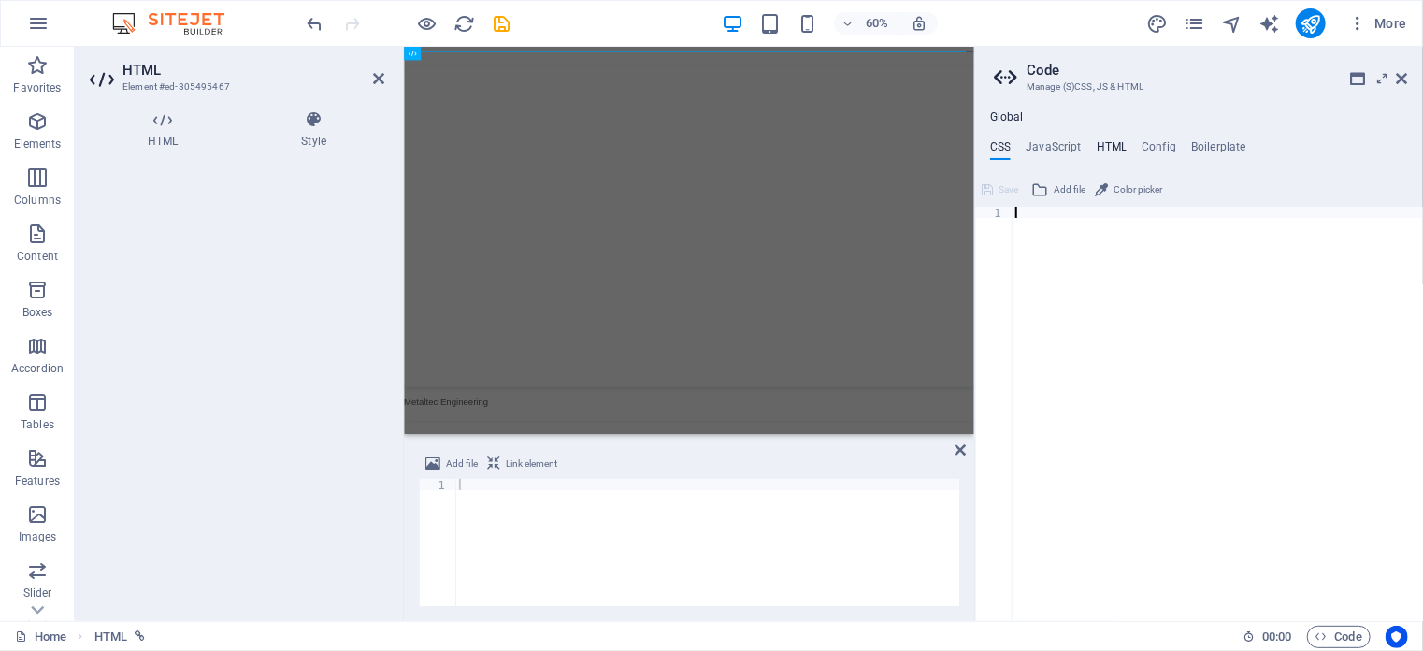
click at [1117, 141] on h4 "HTML" at bounding box center [1111, 150] width 31 height 21
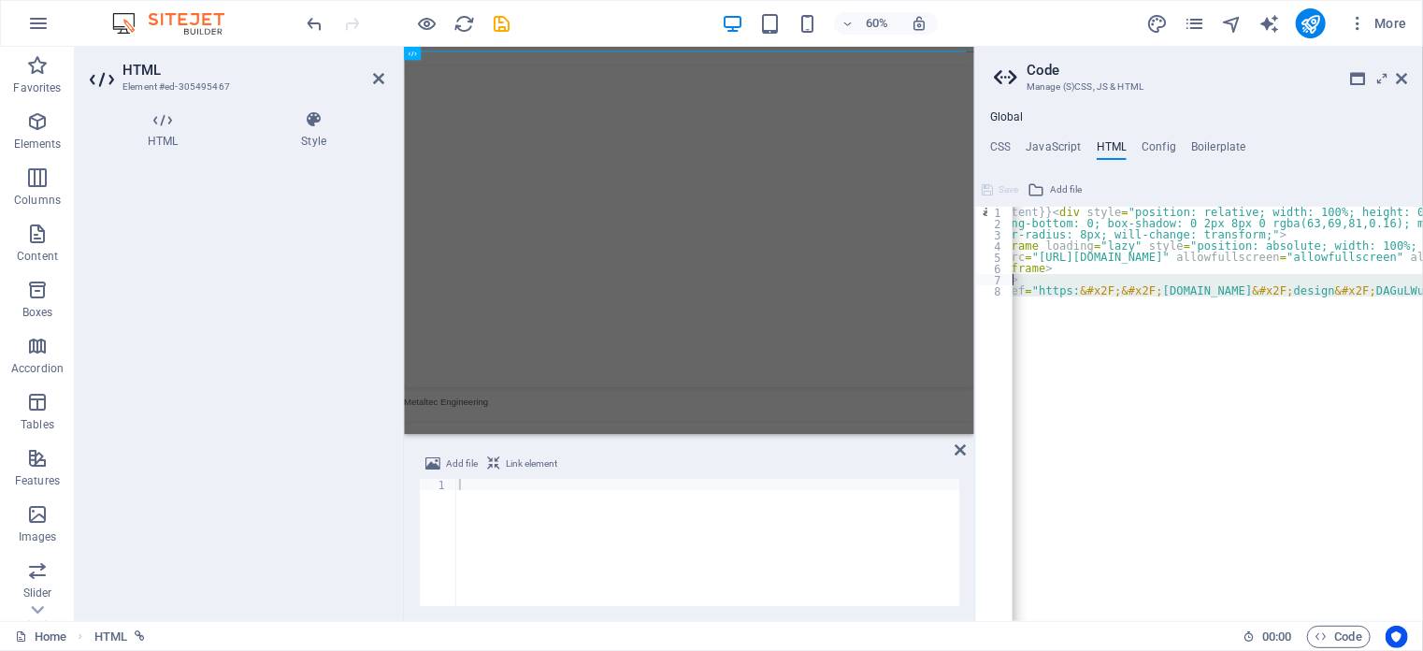
scroll to position [0, 37]
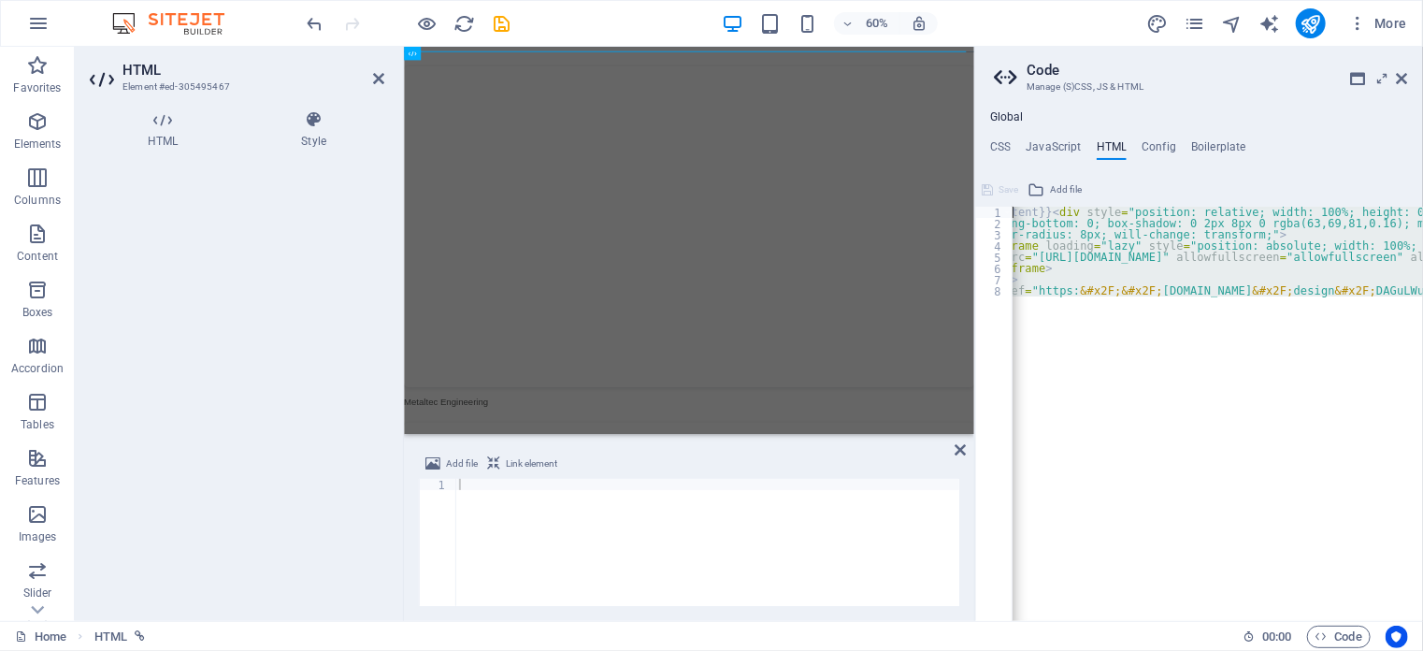
drag, startPoint x: 1026, startPoint y: 309, endPoint x: 1009, endPoint y: 200, distance: 110.8
click at [1009, 200] on div "{{content}}<div style="position: relative; width: 100%; height: 0; padding-top:…" at bounding box center [1199, 398] width 448 height 446
type textarea "{{content}}<div style="position: relative; width: 100%; height: 0; padding-top:…"
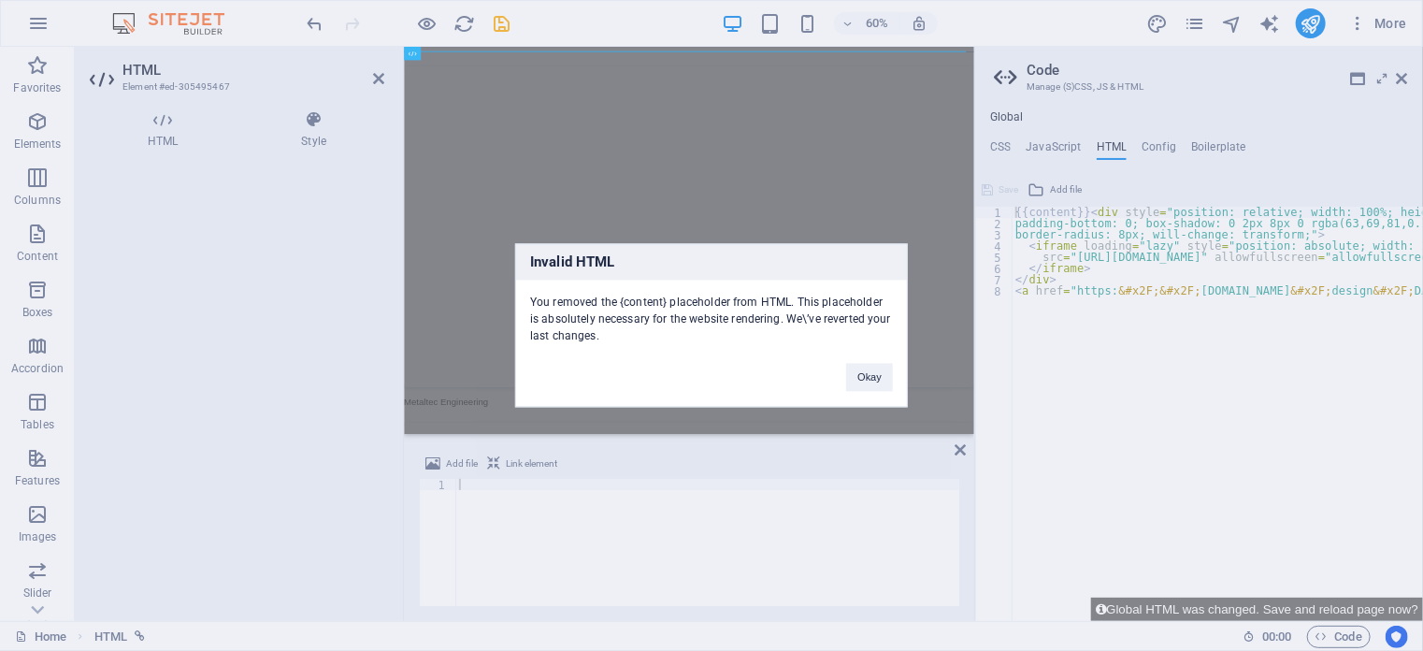
type textarea "{{content}}<div style="position: relative; width: 100%; height: 0; padding-top:…"
drag, startPoint x: 862, startPoint y: 377, endPoint x: 829, endPoint y: 545, distance: 171.4
click at [862, 377] on button "Okay" at bounding box center [869, 378] width 47 height 28
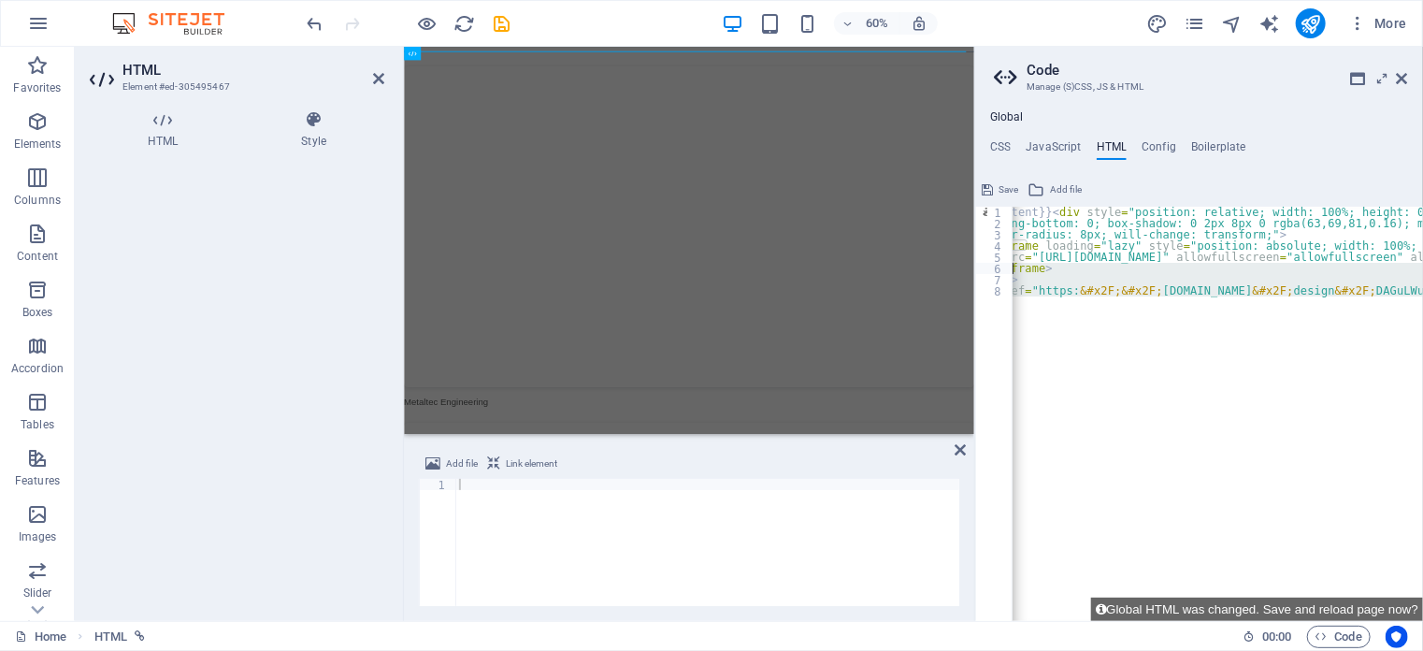
scroll to position [0, 37]
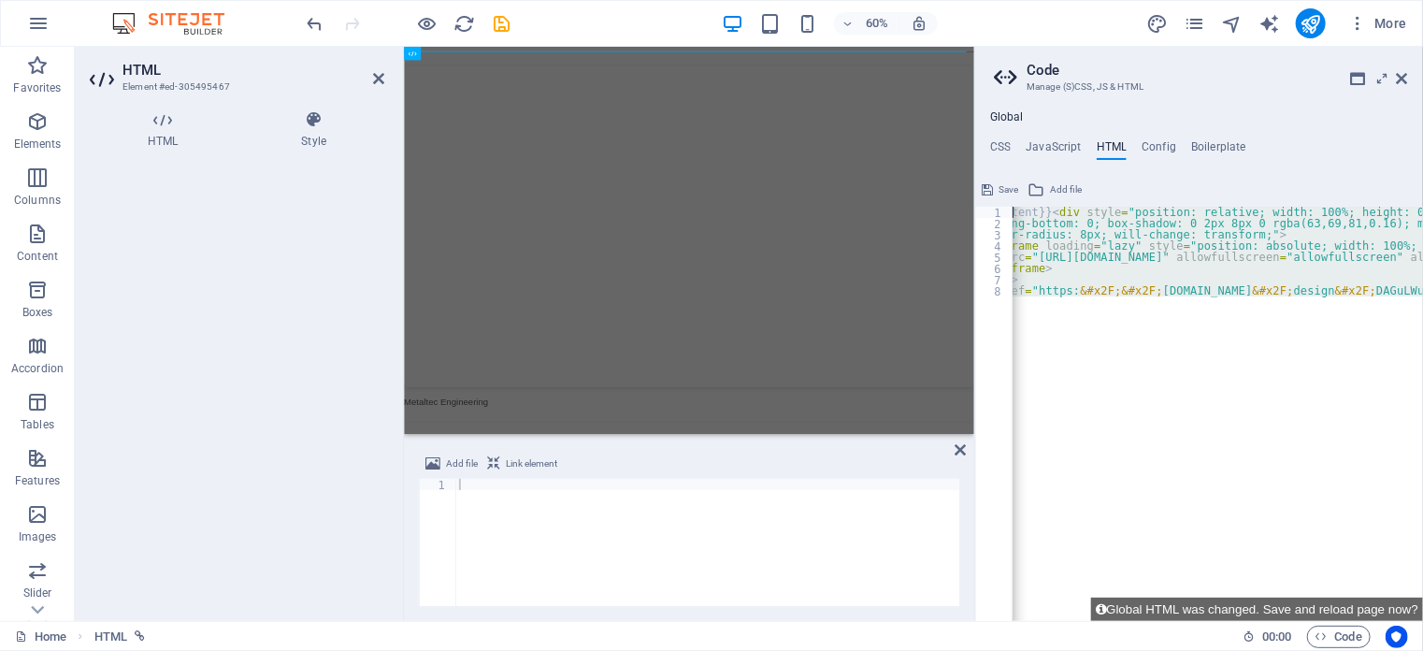
drag, startPoint x: 1044, startPoint y: 314, endPoint x: 1013, endPoint y: 210, distance: 108.2
type textarea "{{content}}<div style="position: relative; width: 100%; height: 0; padding-top:…"
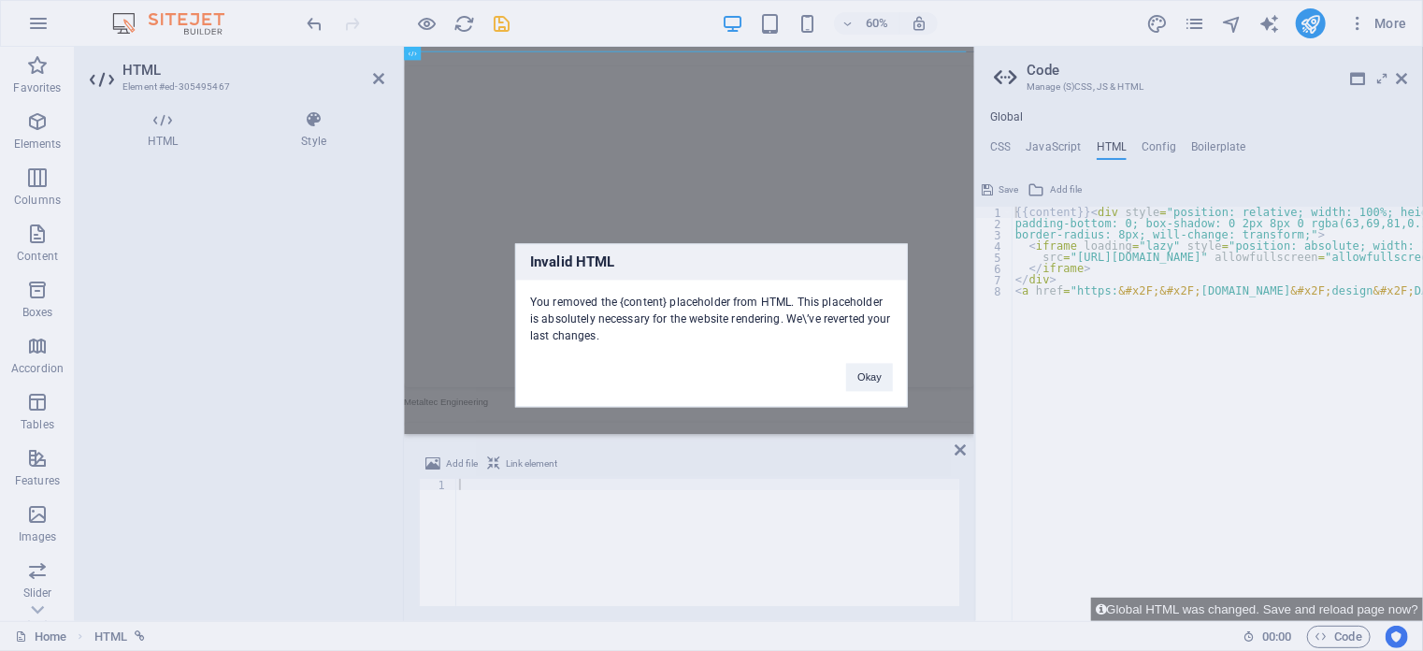
scroll to position [0, 0]
click at [1066, 407] on div "Invalid HTML You removed the {content} placeholder from HTML. This placeholder …" at bounding box center [711, 325] width 1423 height 651
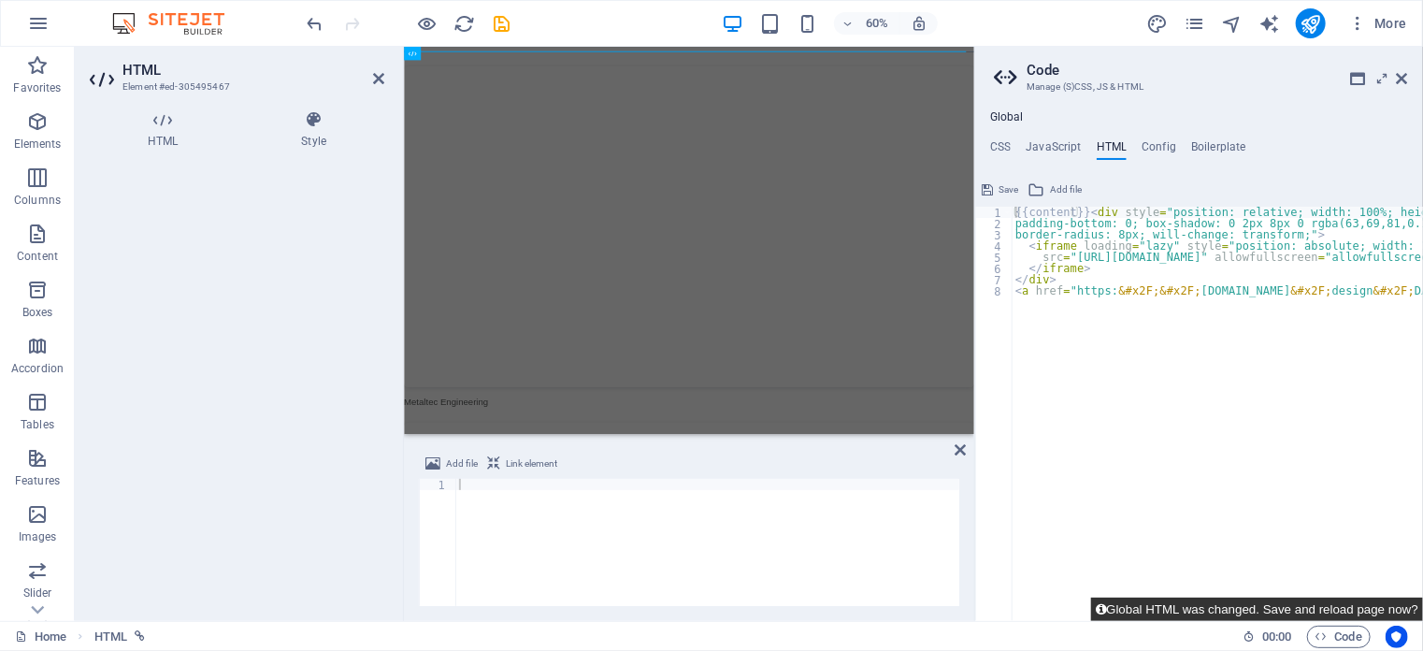
click at [1283, 612] on button "Global HTML was changed. Save and reload page now?" at bounding box center [1257, 608] width 332 height 23
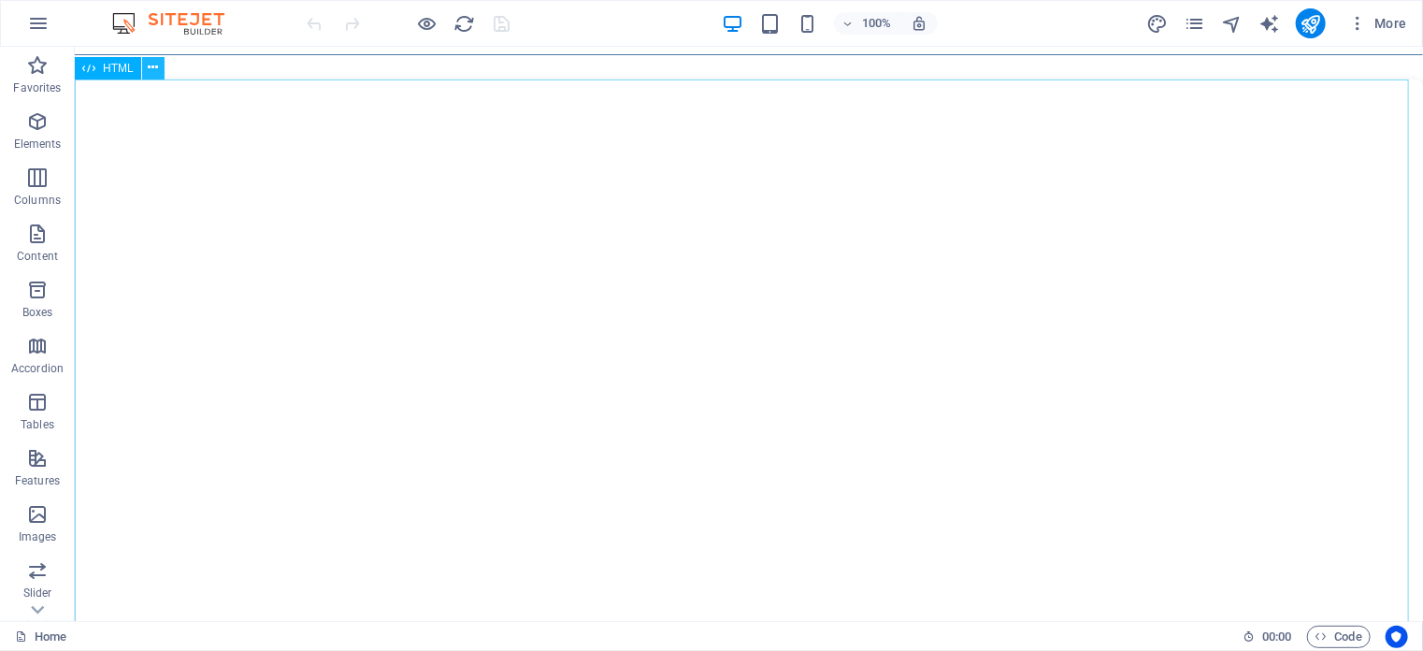
click at [156, 67] on icon at bounding box center [153, 68] width 10 height 20
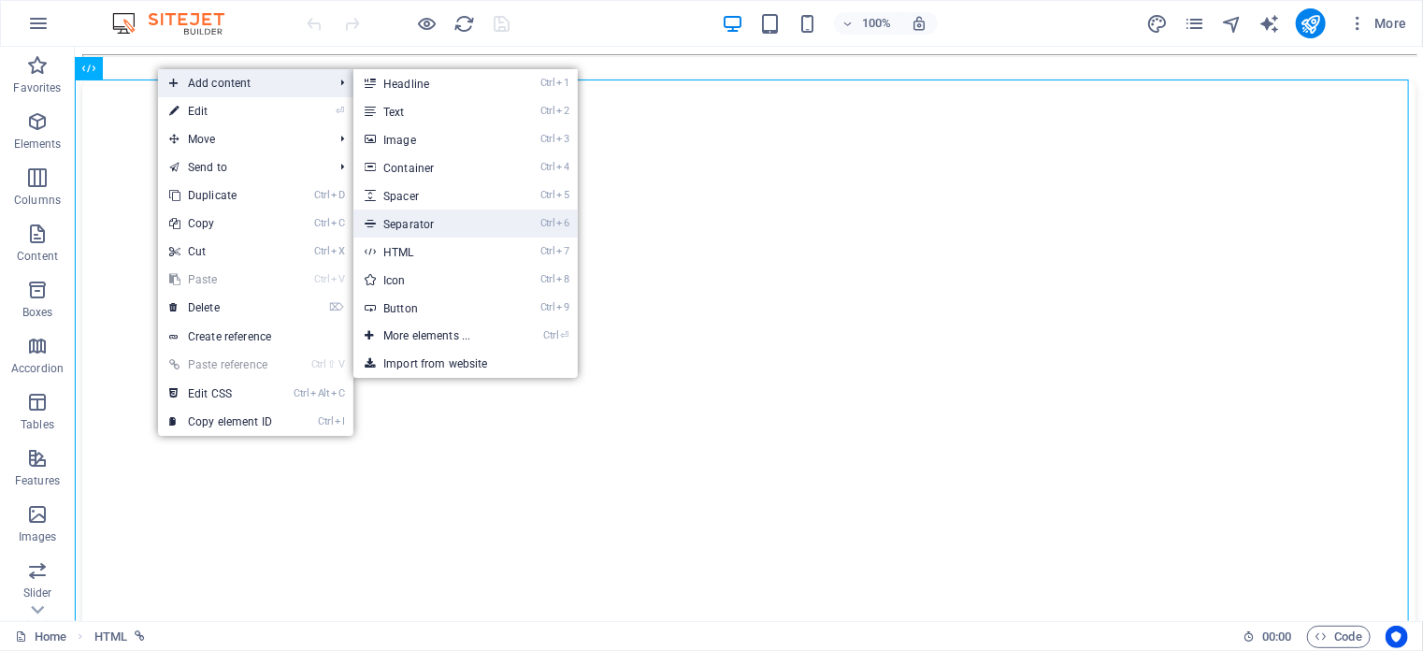
click at [422, 212] on link "Ctrl 6 Separator" at bounding box center [430, 223] width 154 height 28
select select "%"
select select "px"
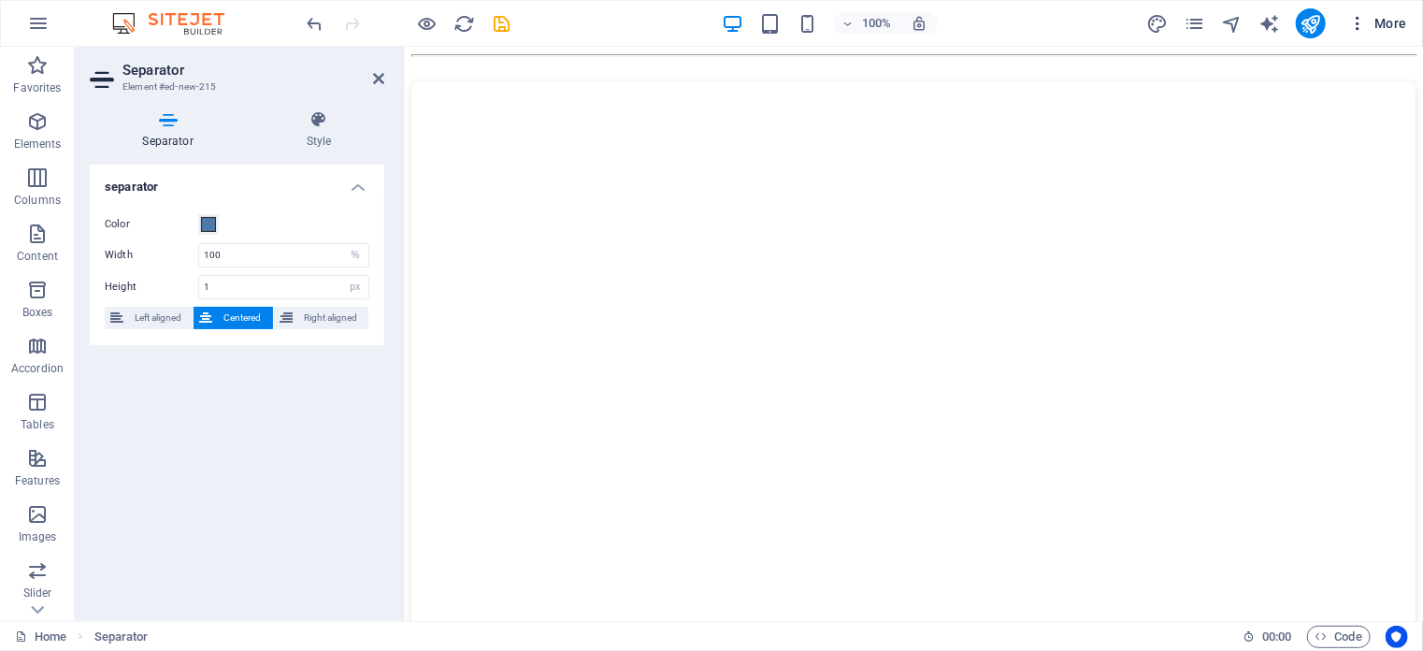
click at [1394, 24] on span "More" at bounding box center [1377, 23] width 59 height 19
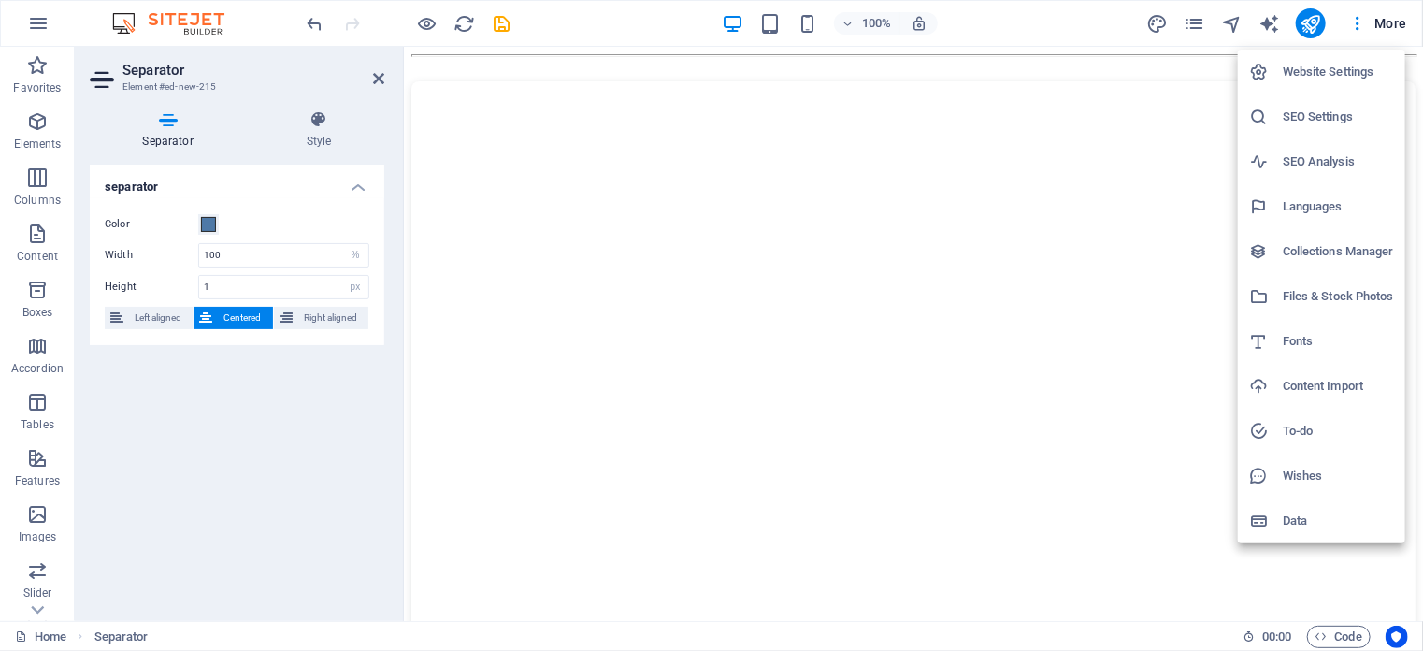
click at [1186, 24] on div at bounding box center [711, 325] width 1423 height 651
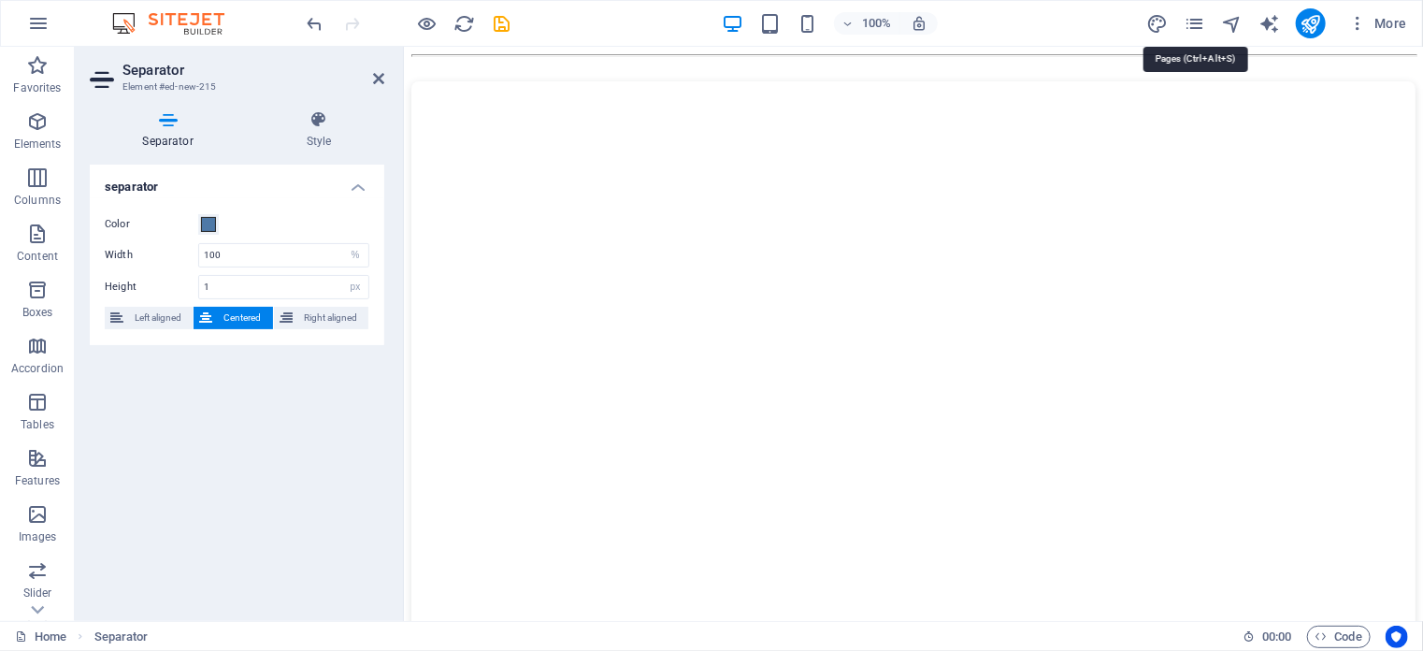
click at [1197, 24] on icon "pages" at bounding box center [1193, 23] width 21 height 21
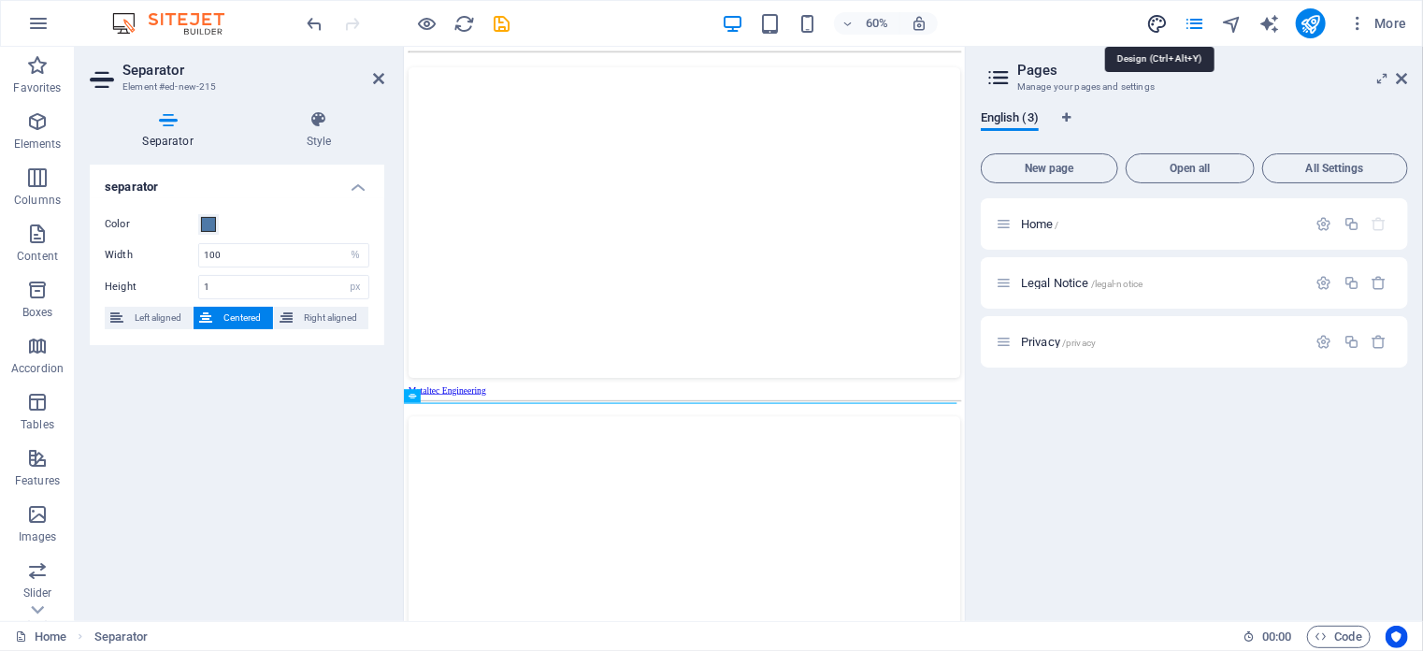
click at [1163, 24] on icon "design" at bounding box center [1156, 23] width 21 height 21
select select "px"
select select "400"
select select "px"
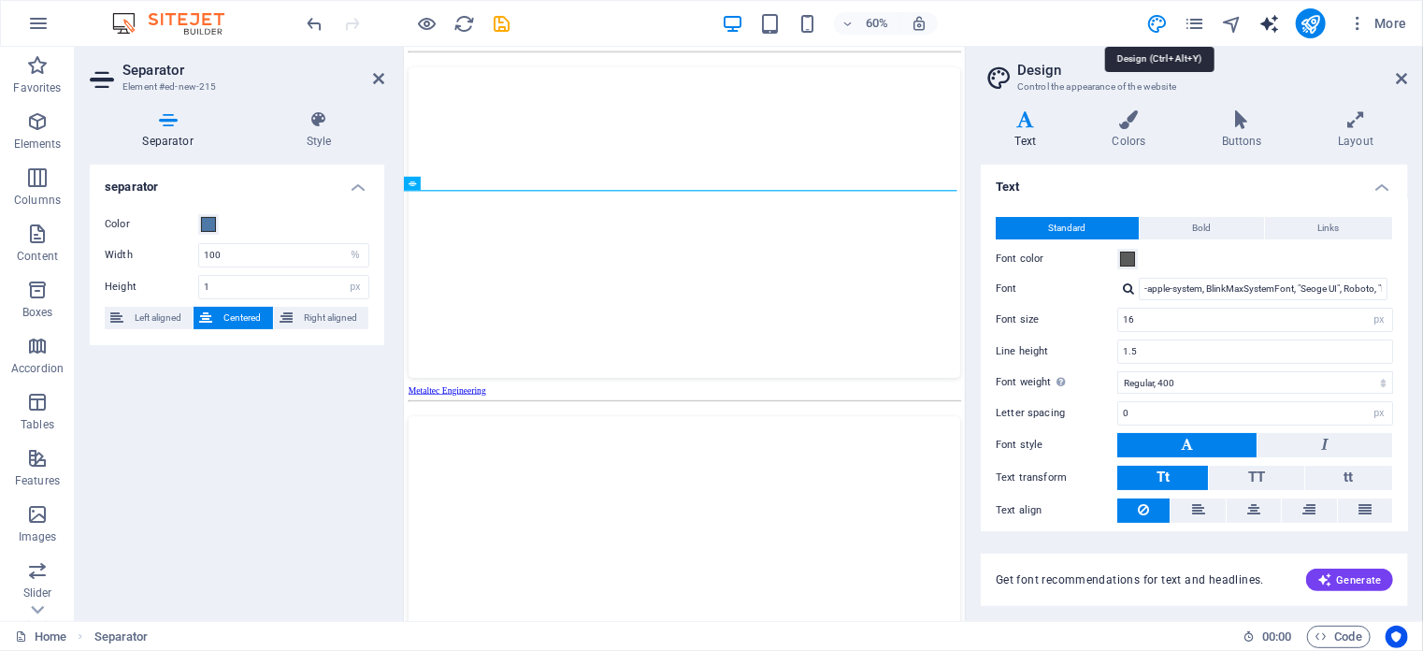
scroll to position [354, 0]
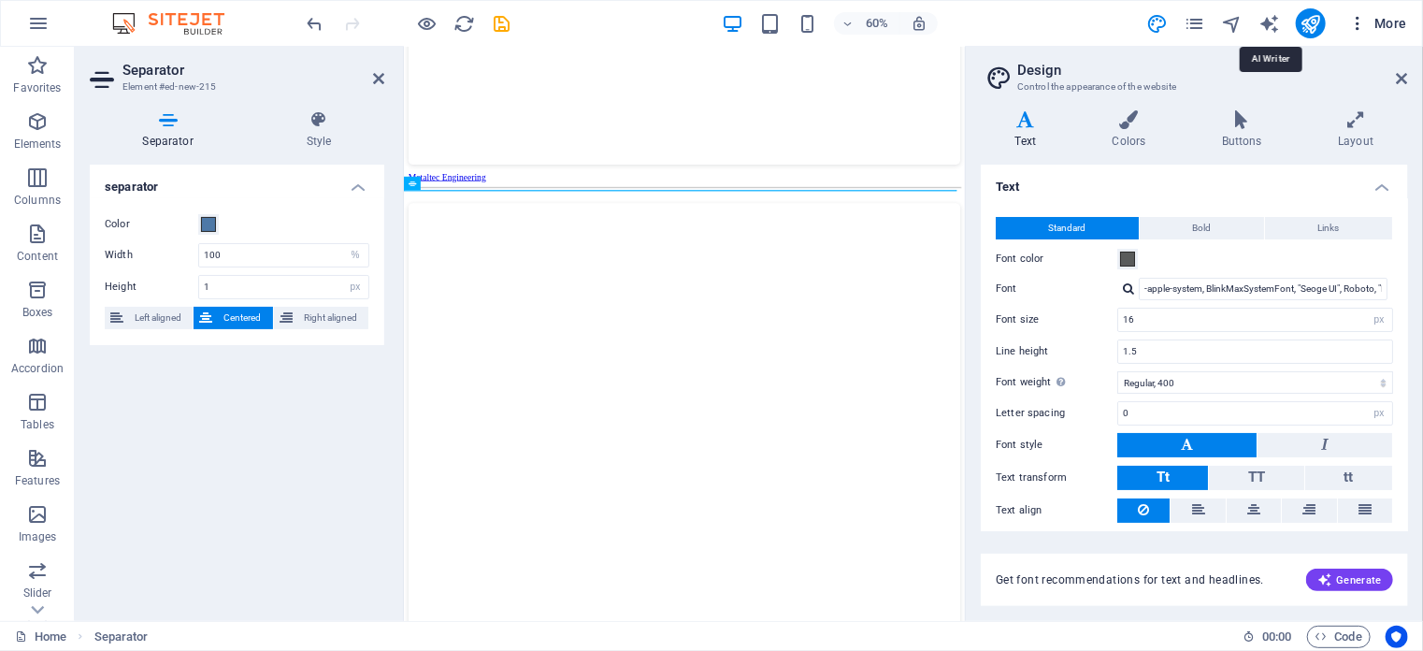
click at [1352, 24] on icon "button" at bounding box center [1357, 23] width 19 height 19
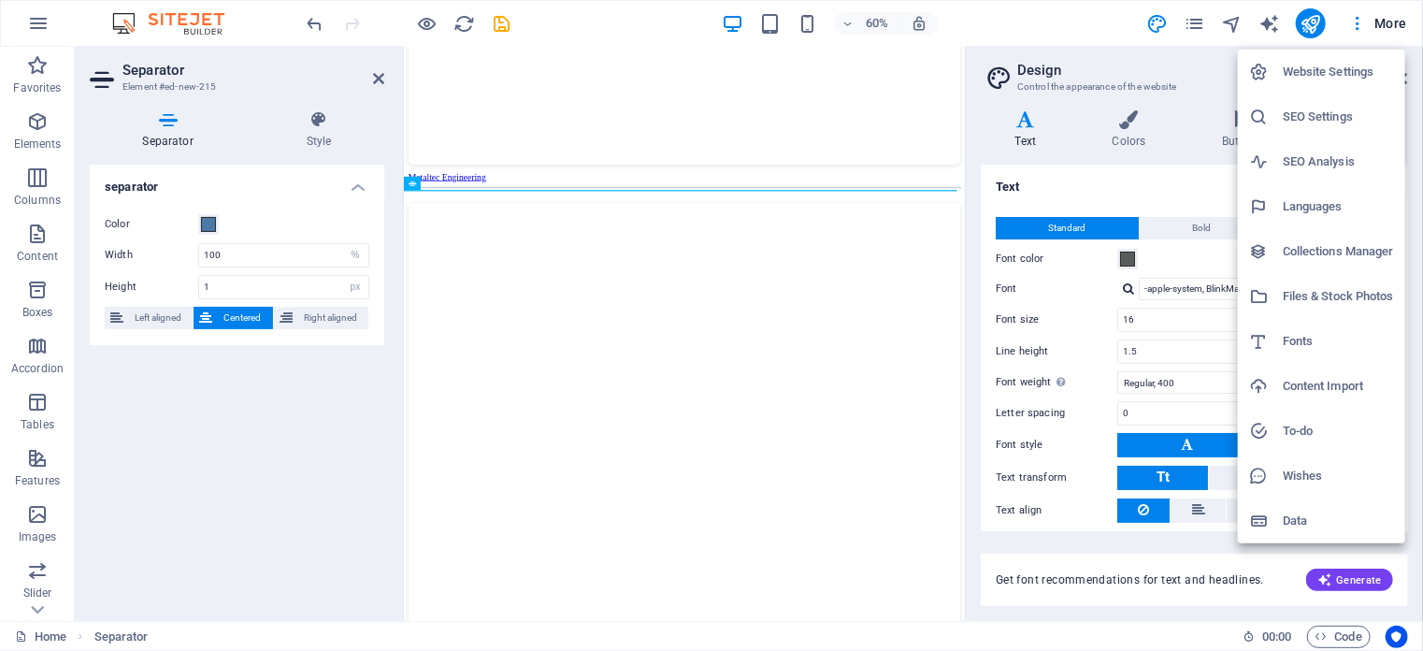
click at [1404, 637] on div at bounding box center [711, 325] width 1423 height 651
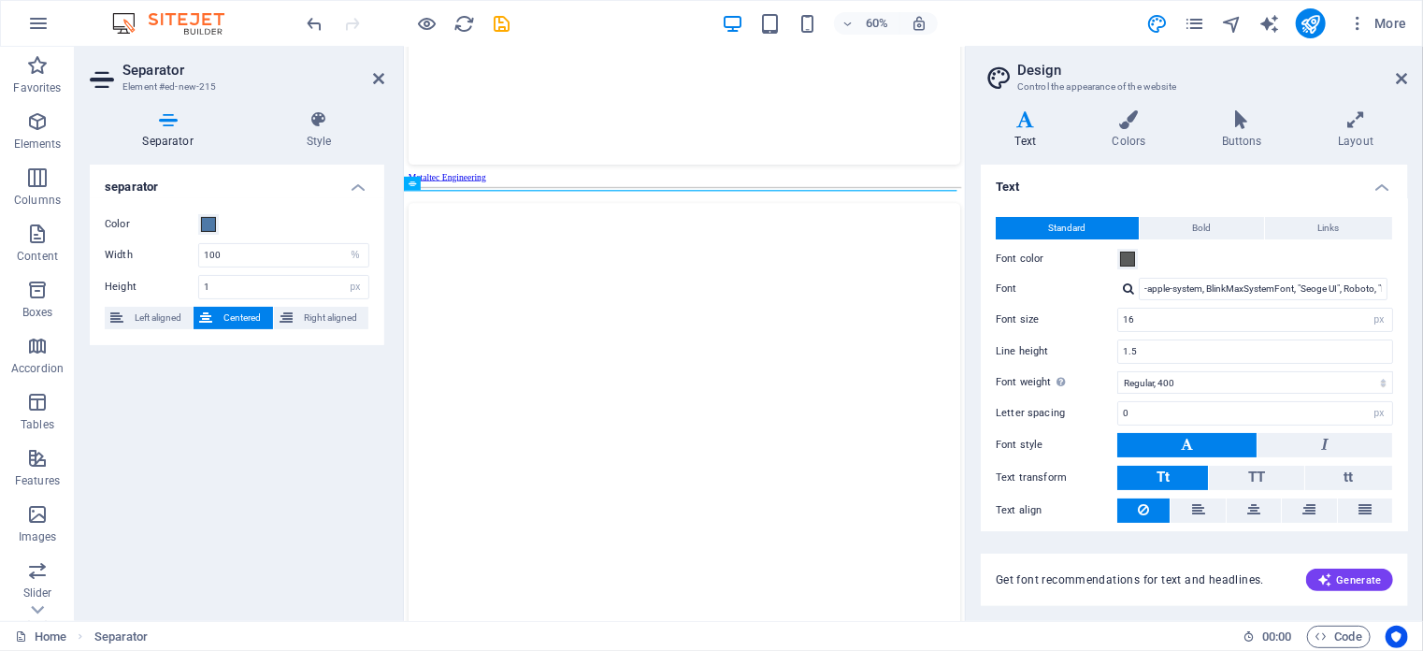
click at [1404, 637] on button "Usercentrics" at bounding box center [1396, 636] width 22 height 22
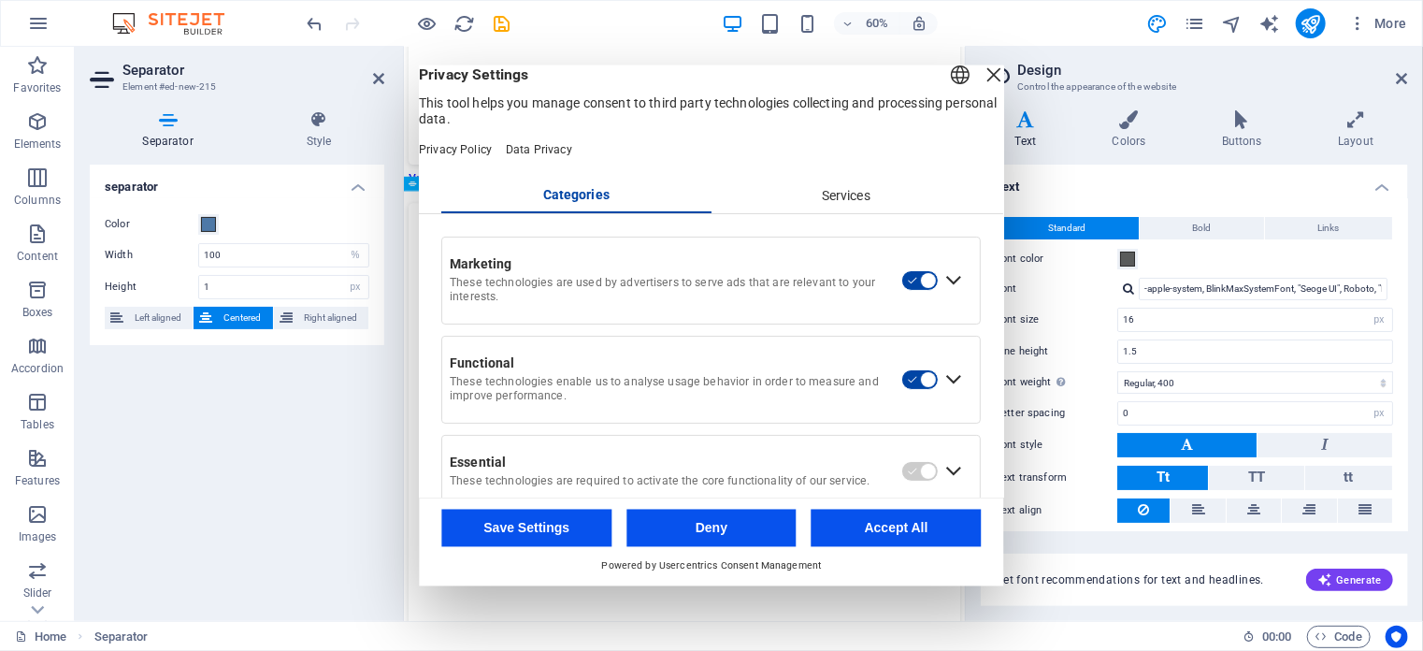
click at [1404, 637] on button "Usercentrics" at bounding box center [1396, 636] width 22 height 22
click at [981, 88] on div "Close Layer" at bounding box center [994, 75] width 26 height 26
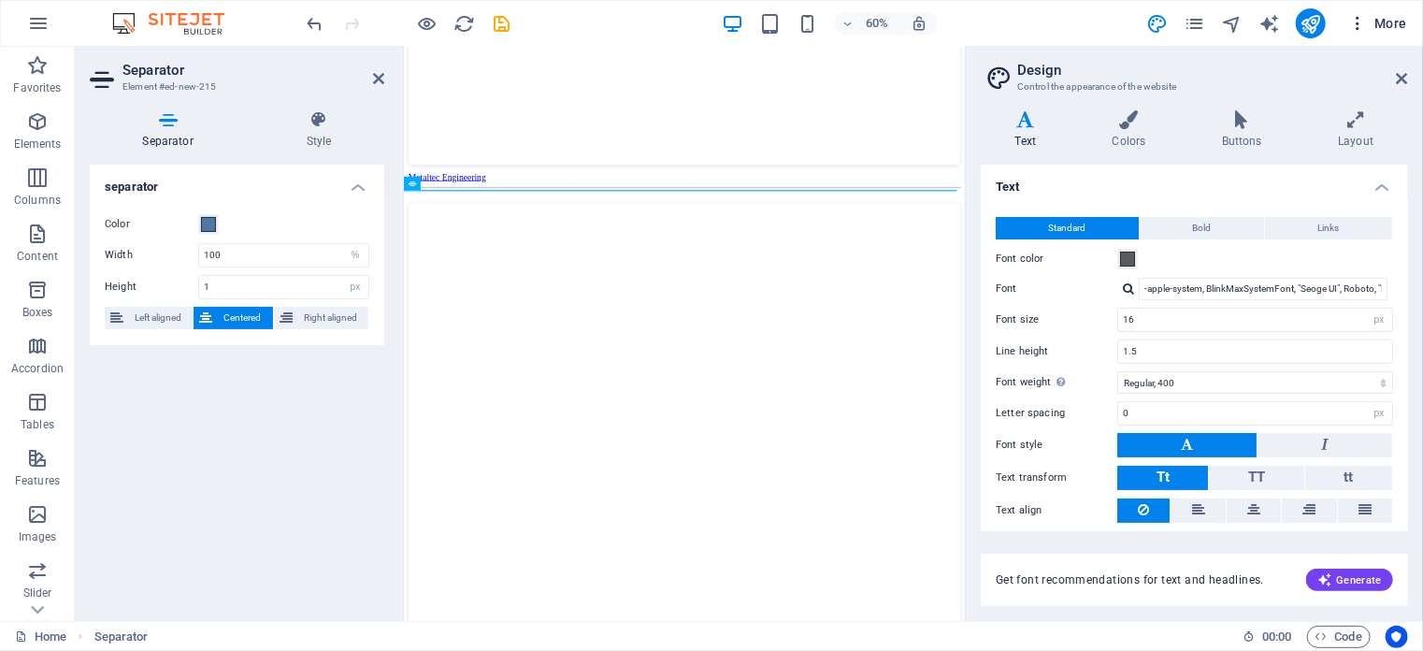
click at [1376, 21] on span "More" at bounding box center [1377, 23] width 59 height 19
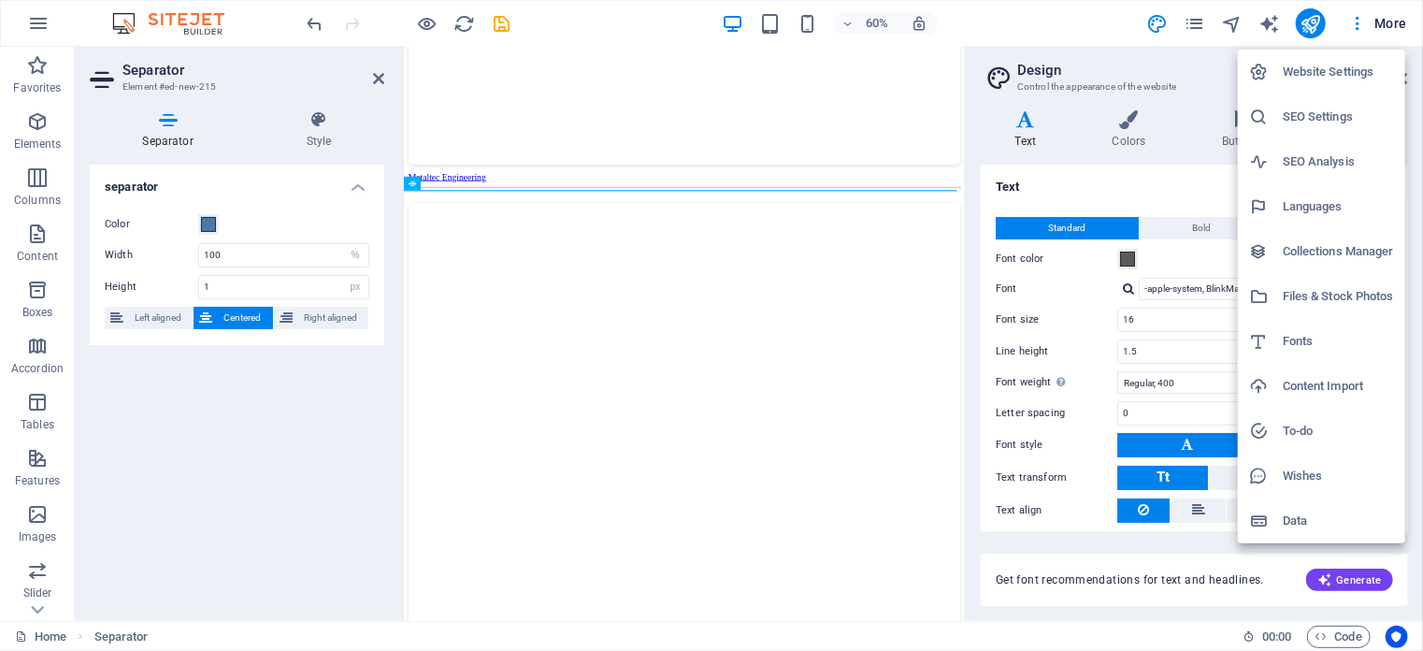
click at [1354, 22] on div at bounding box center [711, 325] width 1423 height 651
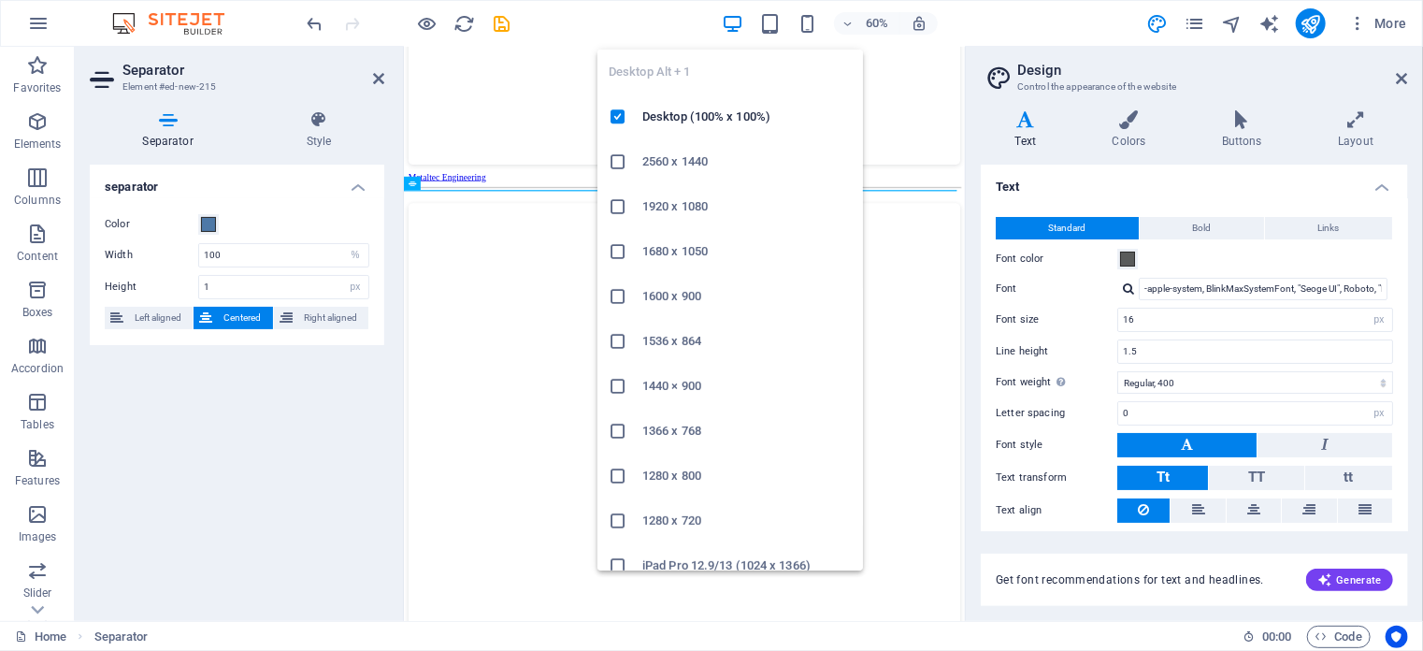
click at [681, 193] on div "Metaltec Engineering" at bounding box center [870, 1] width 920 height 548
click at [1402, 75] on icon at bounding box center [1401, 78] width 11 height 15
click at [1319, 222] on div "Metaltec Engineering" at bounding box center [870, 1] width 920 height 548
click at [683, 114] on div "Metaltec Engineering" at bounding box center [870, 1] width 920 height 548
click at [1330, 230] on div "Metaltec Engineering" at bounding box center [870, 1] width 920 height 548
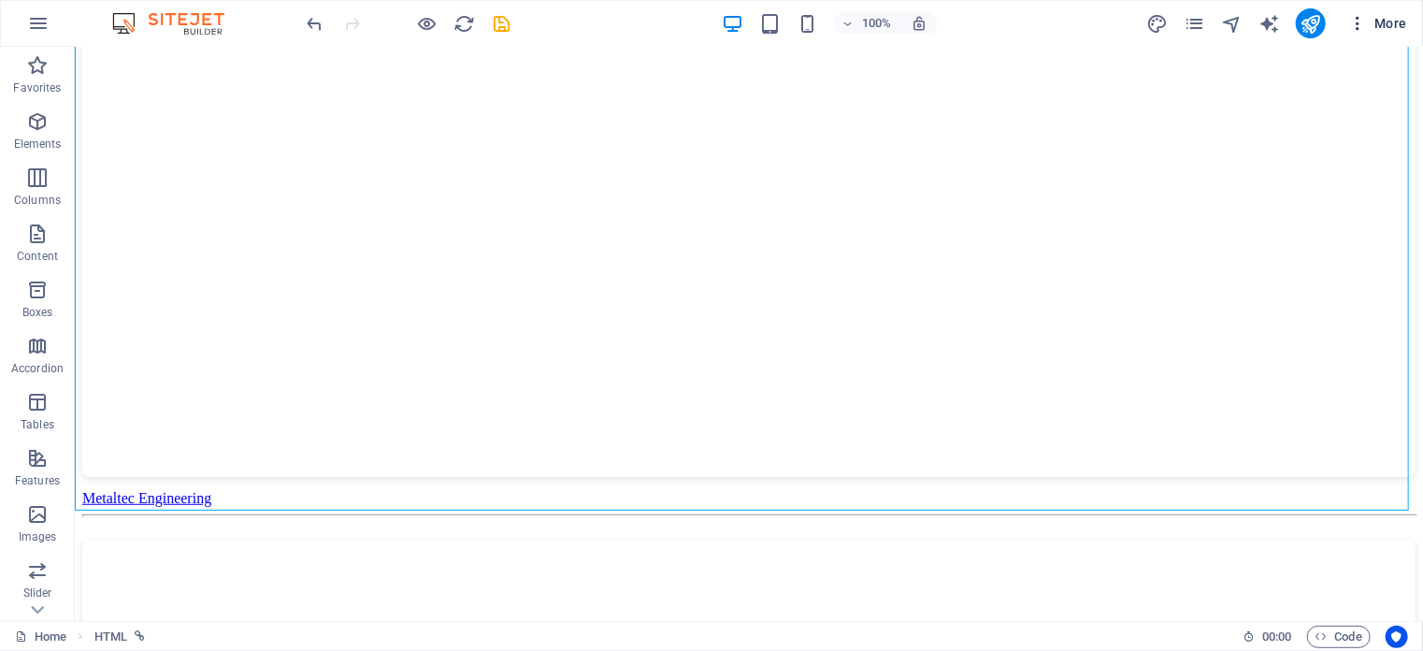
click at [1383, 21] on span "More" at bounding box center [1377, 23] width 59 height 19
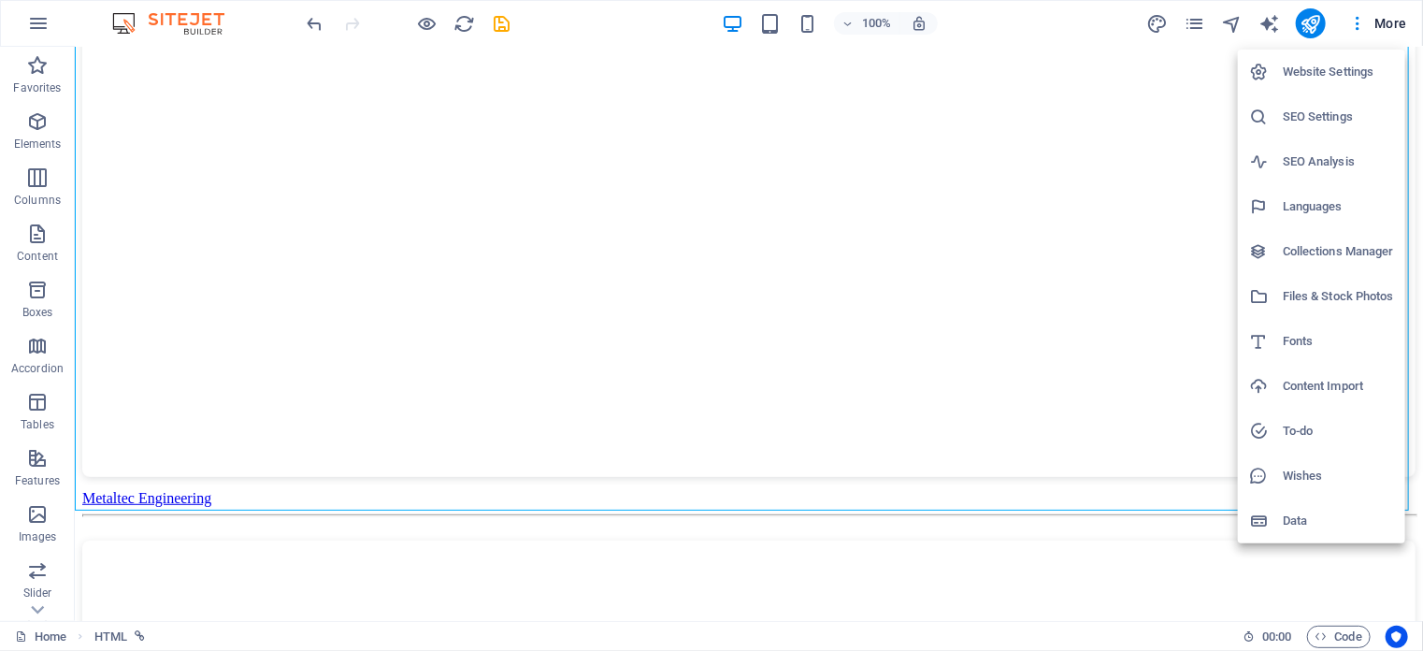
click at [1357, 24] on div at bounding box center [711, 325] width 1423 height 651
click at [1194, 25] on div "Website Settings SEO Settings SEO Analysis Languages Collections Manager Files …" at bounding box center [711, 330] width 1423 height 639
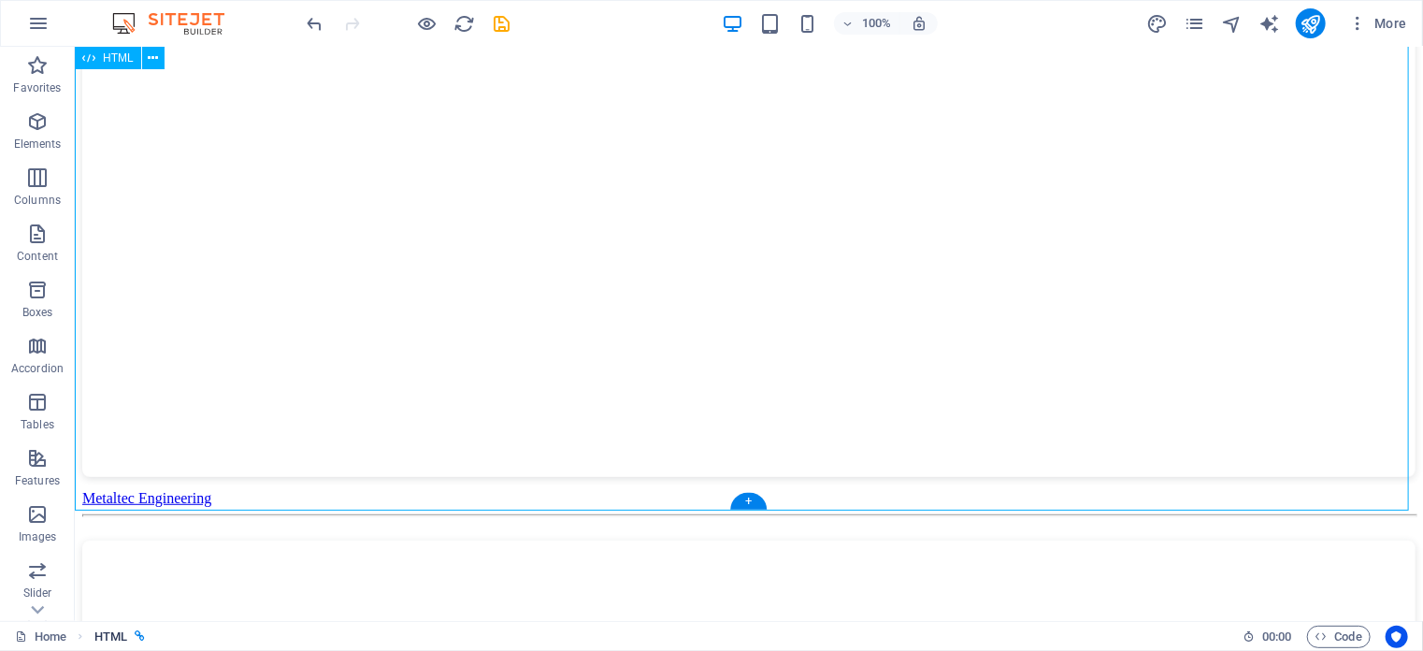
click at [137, 635] on icon "breadcrumb" at bounding box center [140, 636] width 10 height 10
